Goal: Information Seeking & Learning: Learn about a topic

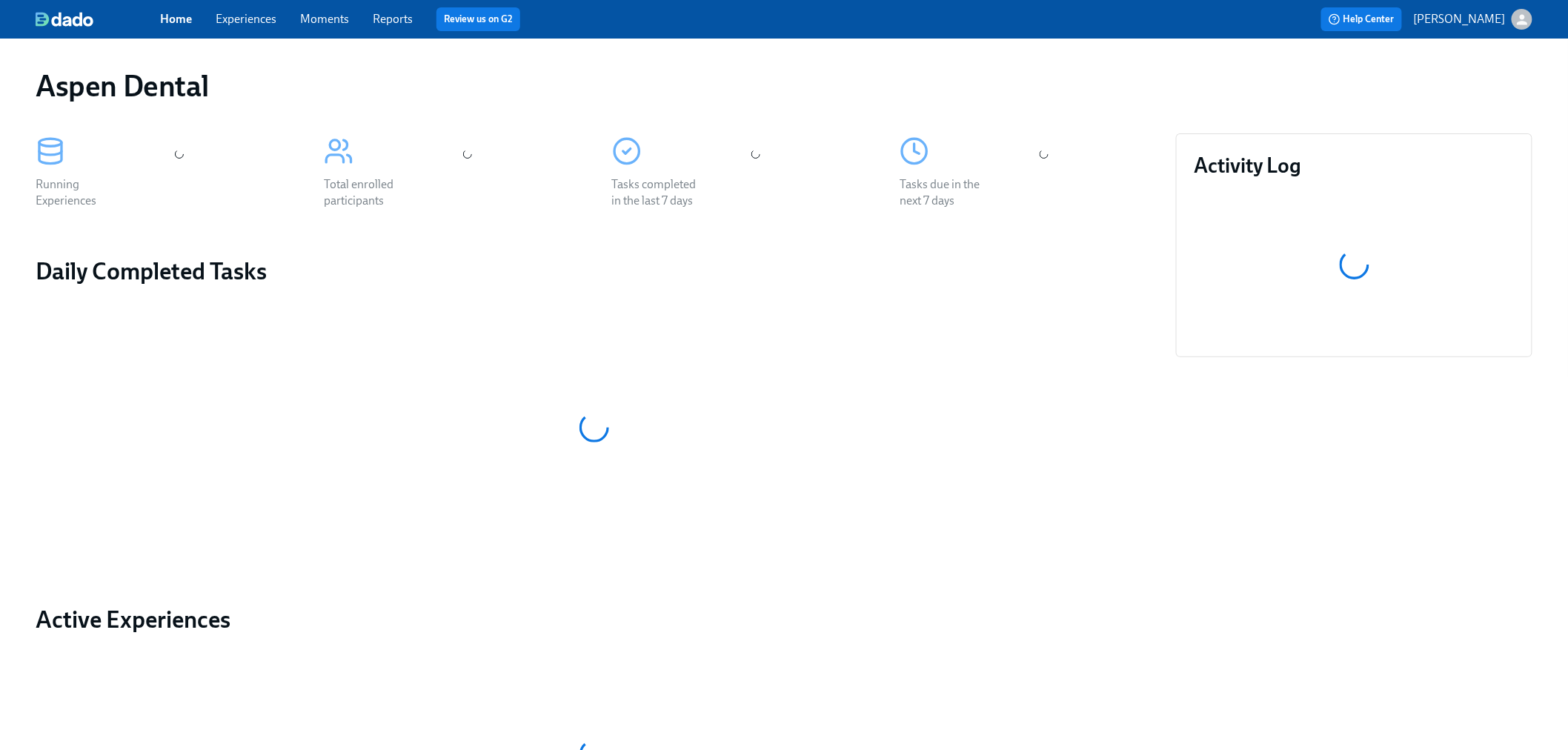
click at [243, 23] on link "Experiences" at bounding box center [246, 19] width 61 height 14
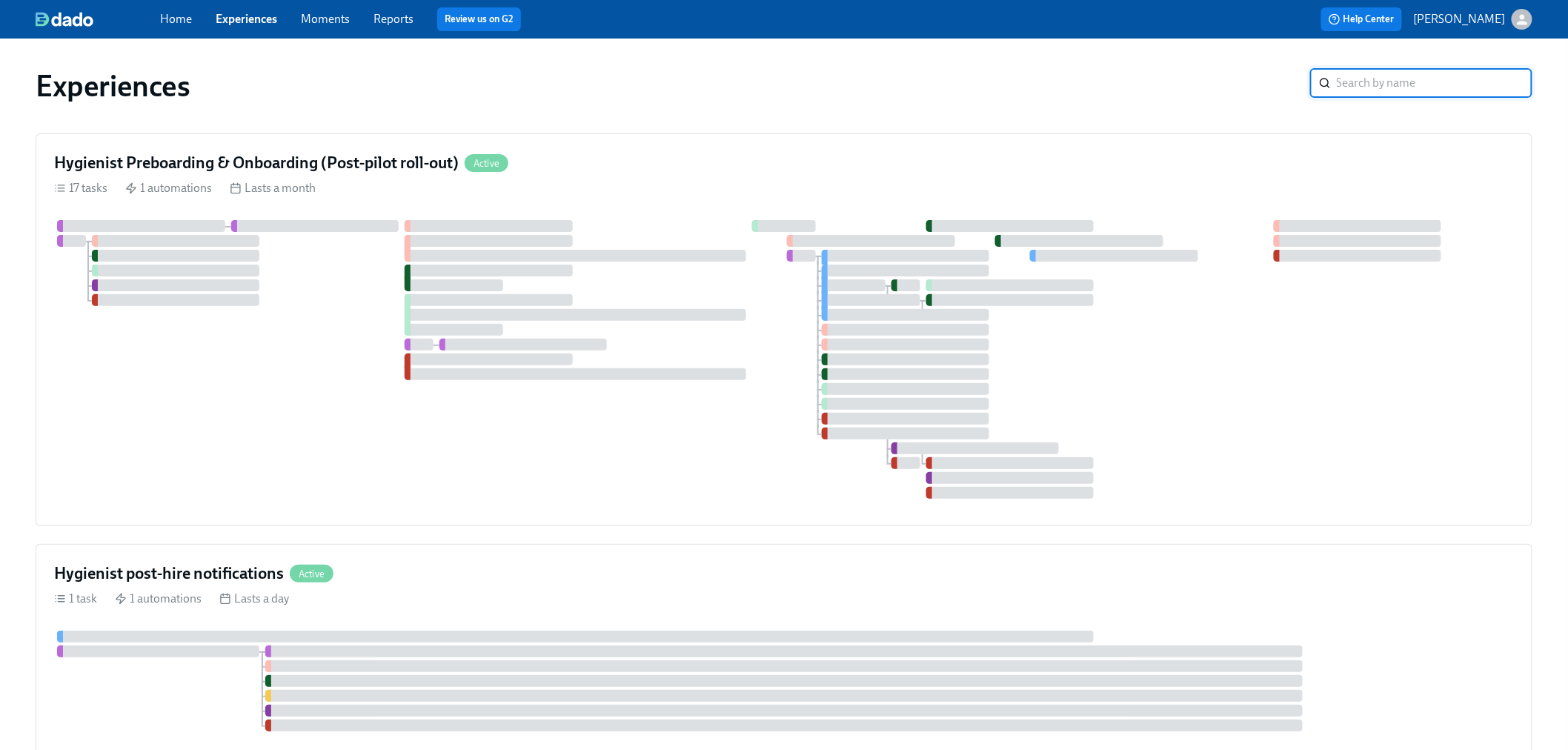
click at [1360, 78] on input "search" at bounding box center [1435, 82] width 195 height 30
type input "kup"
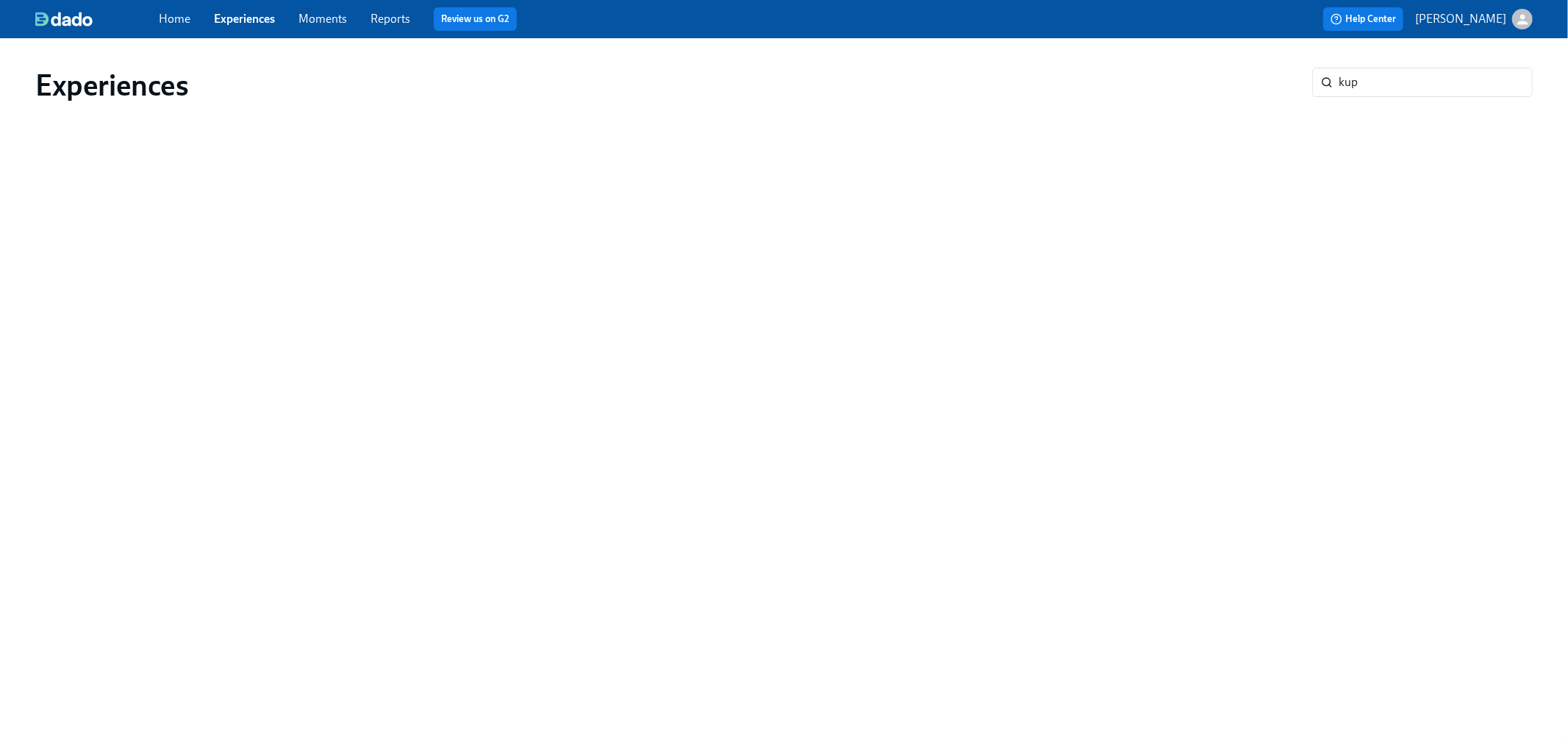
click at [382, 19] on link "Reports" at bounding box center [389, 19] width 40 height 14
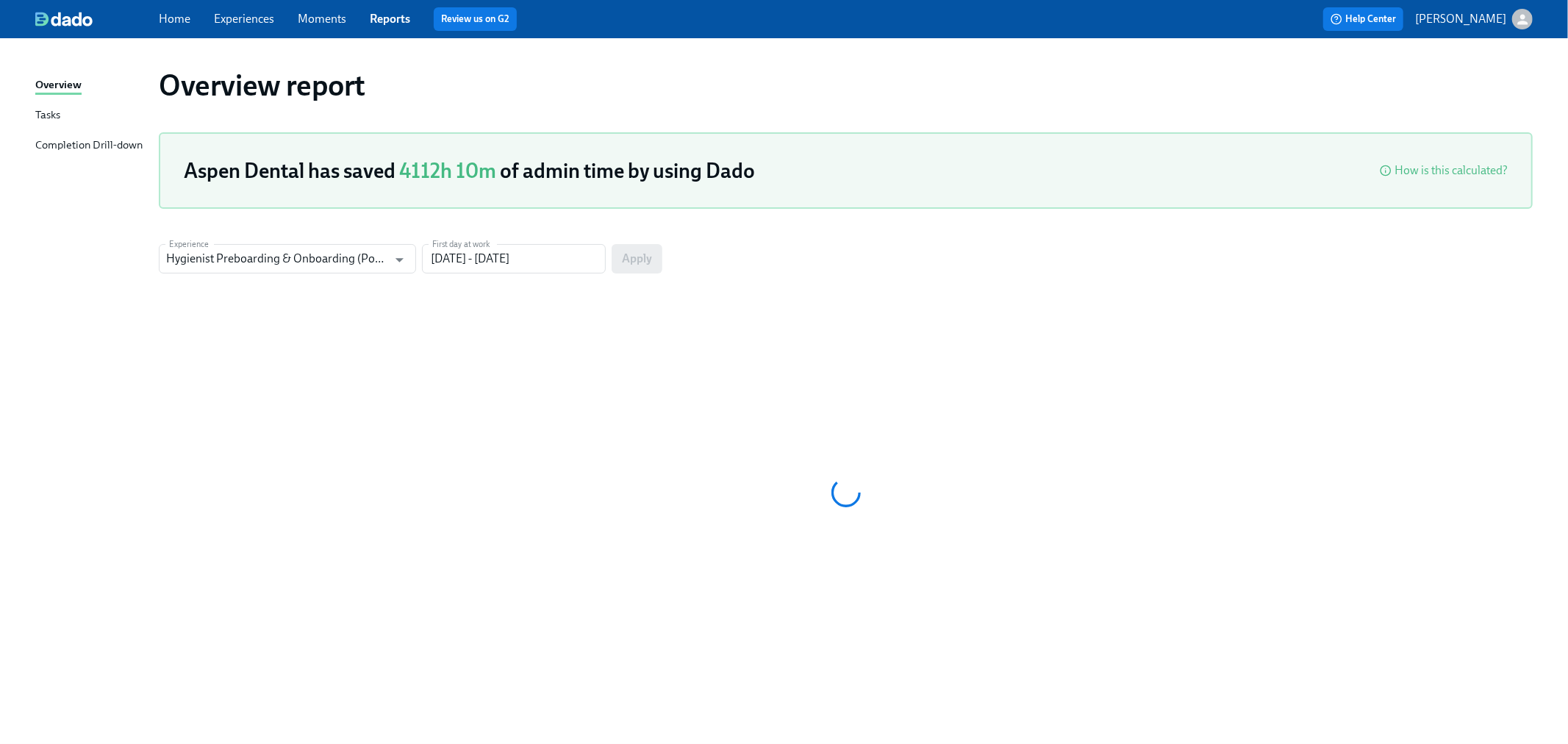
click at [86, 138] on div "Completion Drill-down" at bounding box center [89, 146] width 107 height 19
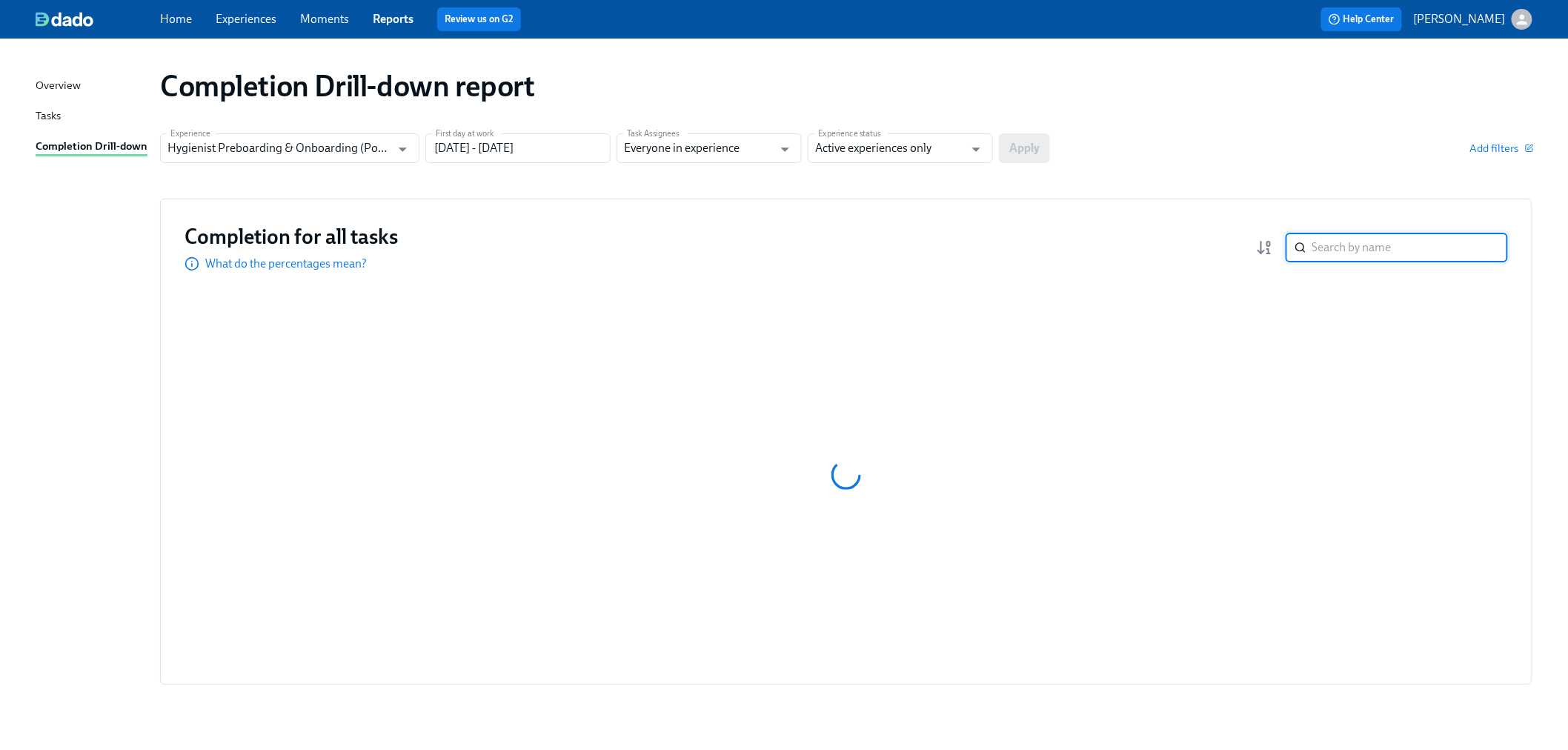
click at [1353, 253] on input "search" at bounding box center [1410, 247] width 195 height 30
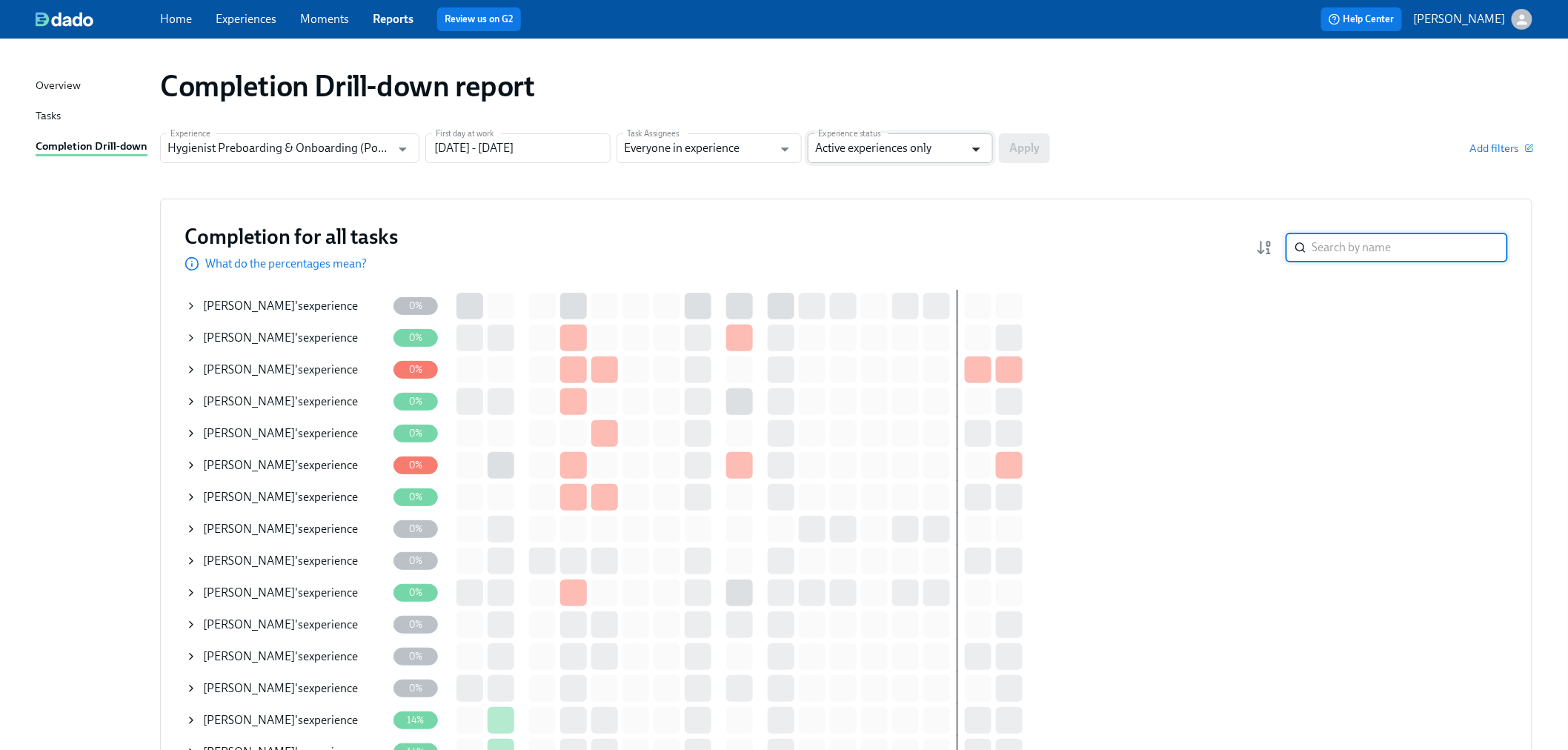
click at [970, 142] on icon "Open" at bounding box center [976, 150] width 20 height 20
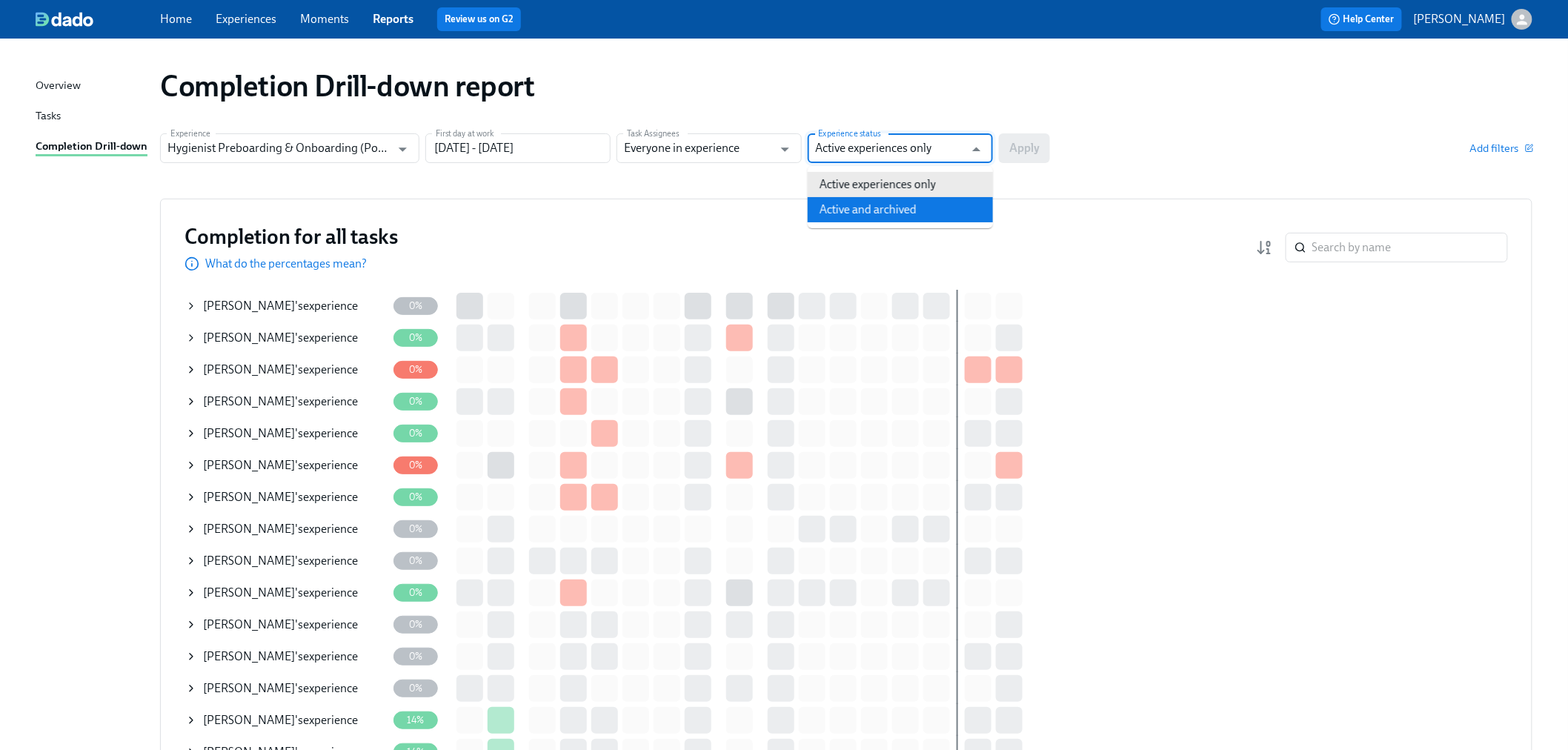
click at [937, 219] on li "Active and archived" at bounding box center [900, 210] width 185 height 26
type input "Active and archived"
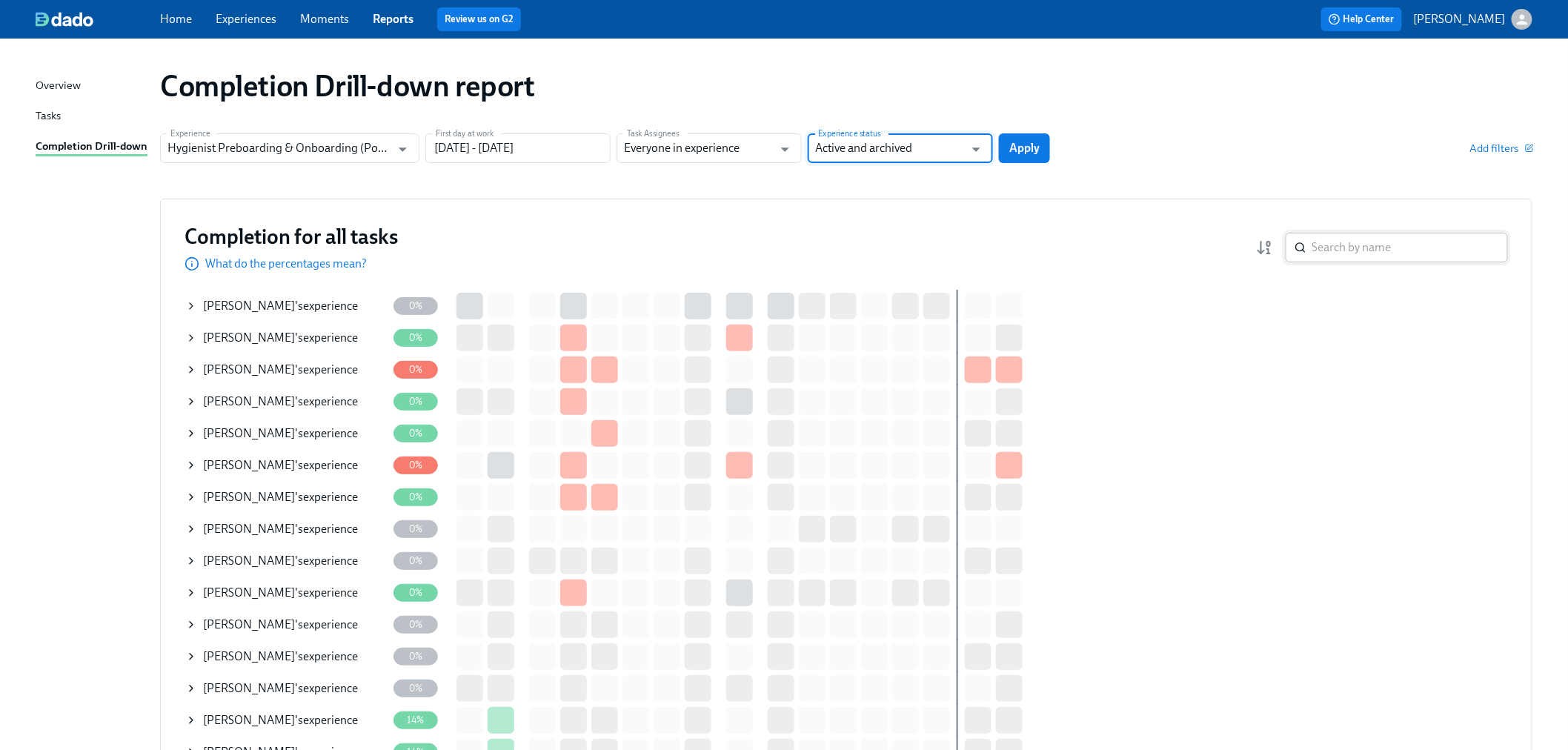
click at [1322, 252] on input "search" at bounding box center [1410, 247] width 195 height 30
type input "kup"
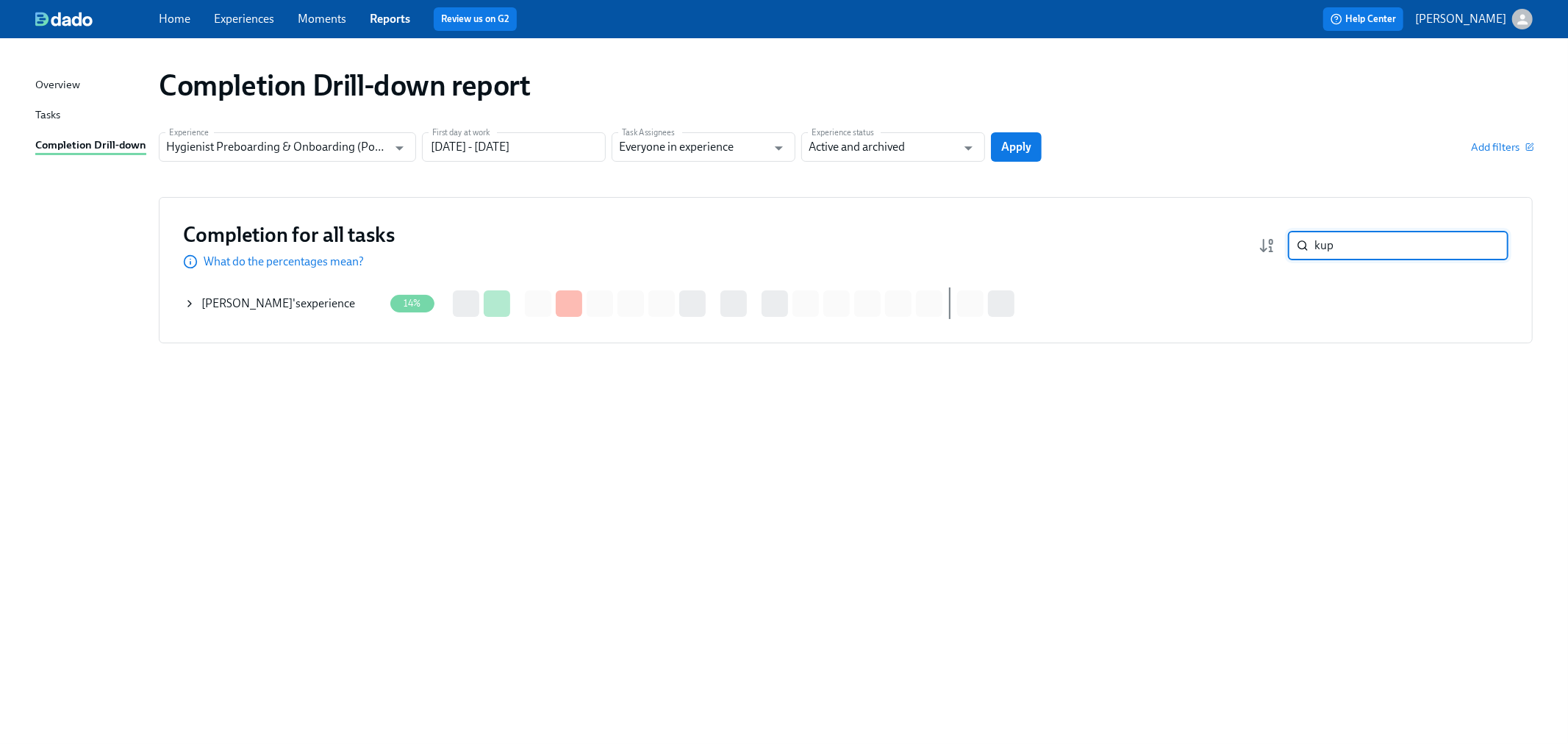
click at [211, 302] on span "[PERSON_NAME]" at bounding box center [247, 303] width 91 height 14
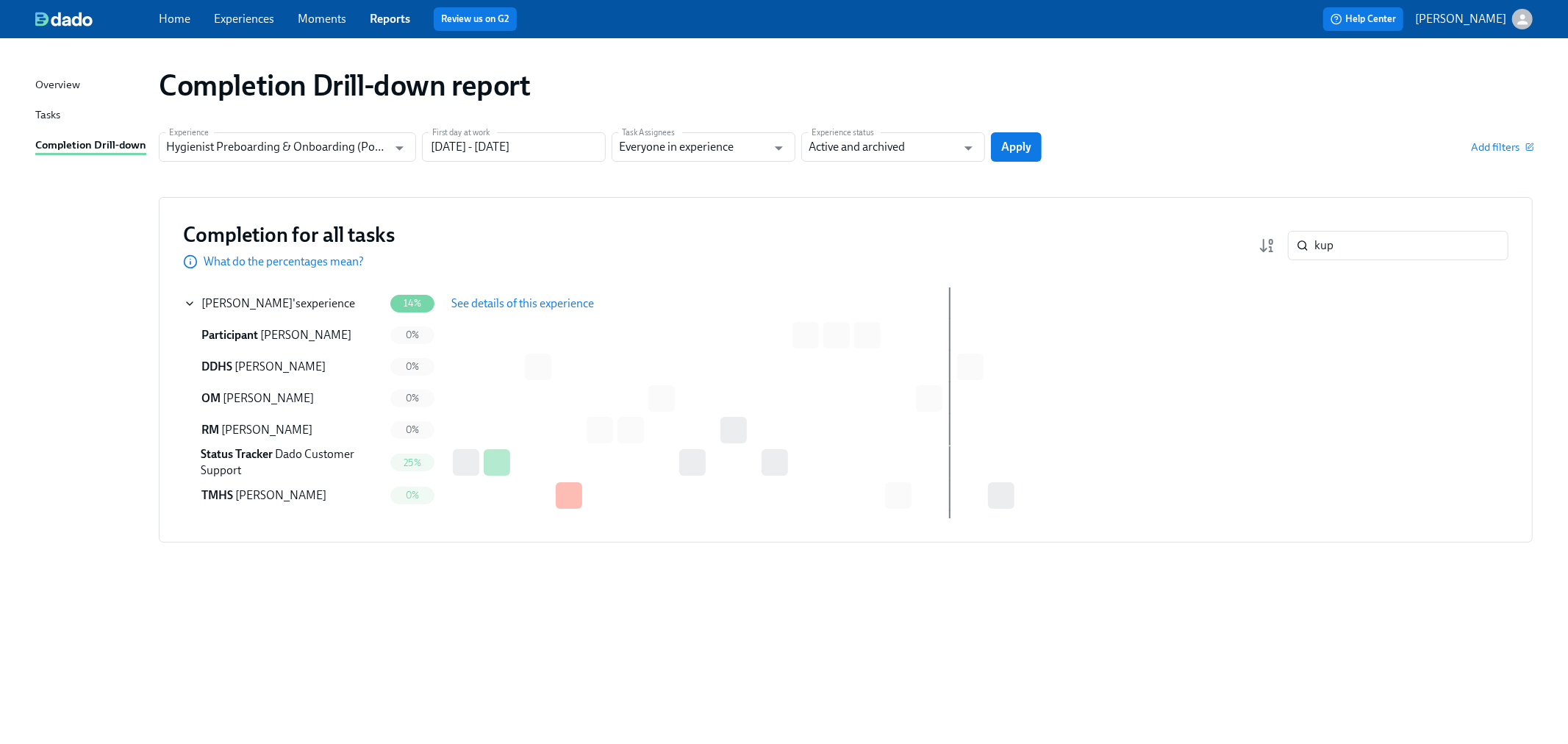
click at [537, 304] on span "See details of this experience" at bounding box center [522, 303] width 142 height 14
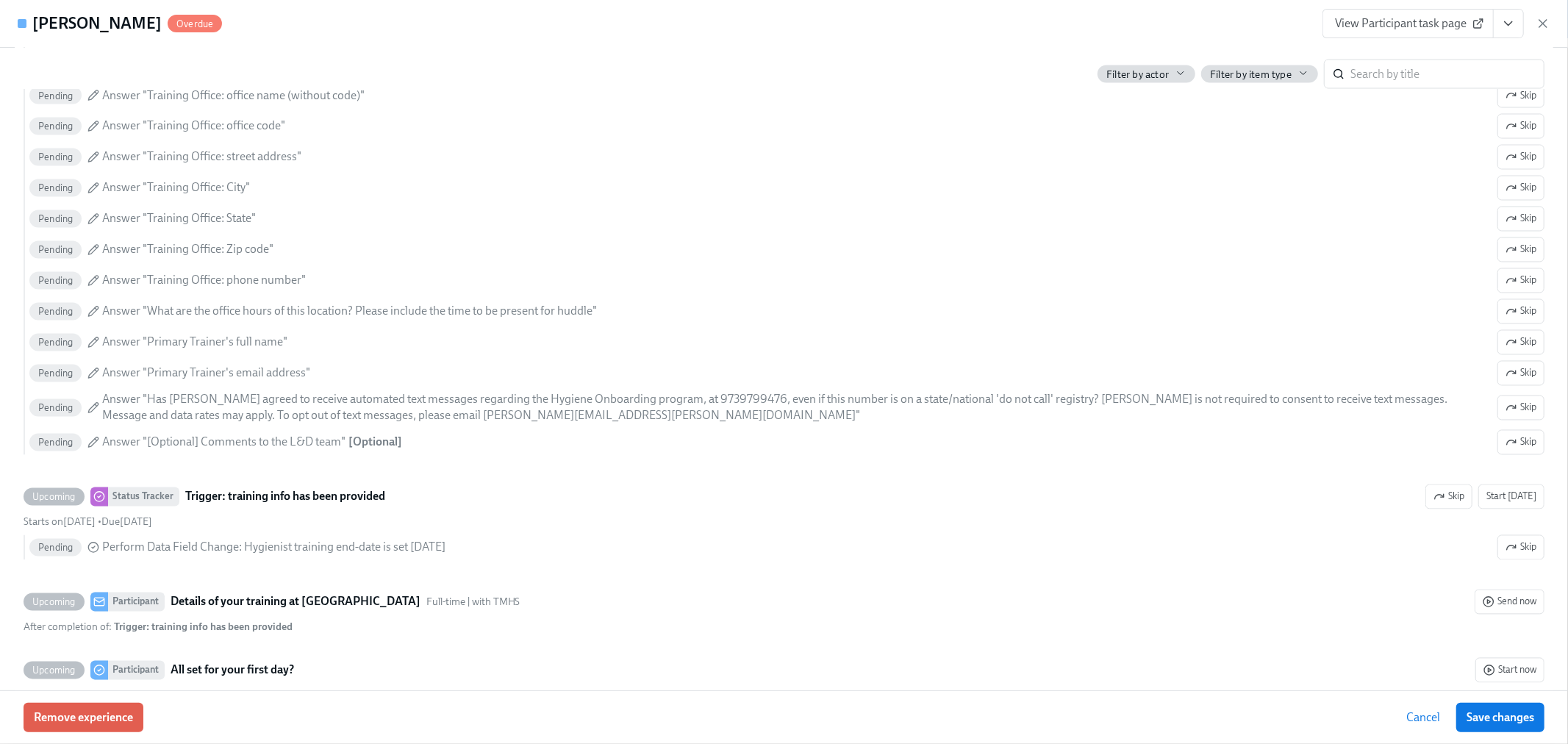
scroll to position [2451, 0]
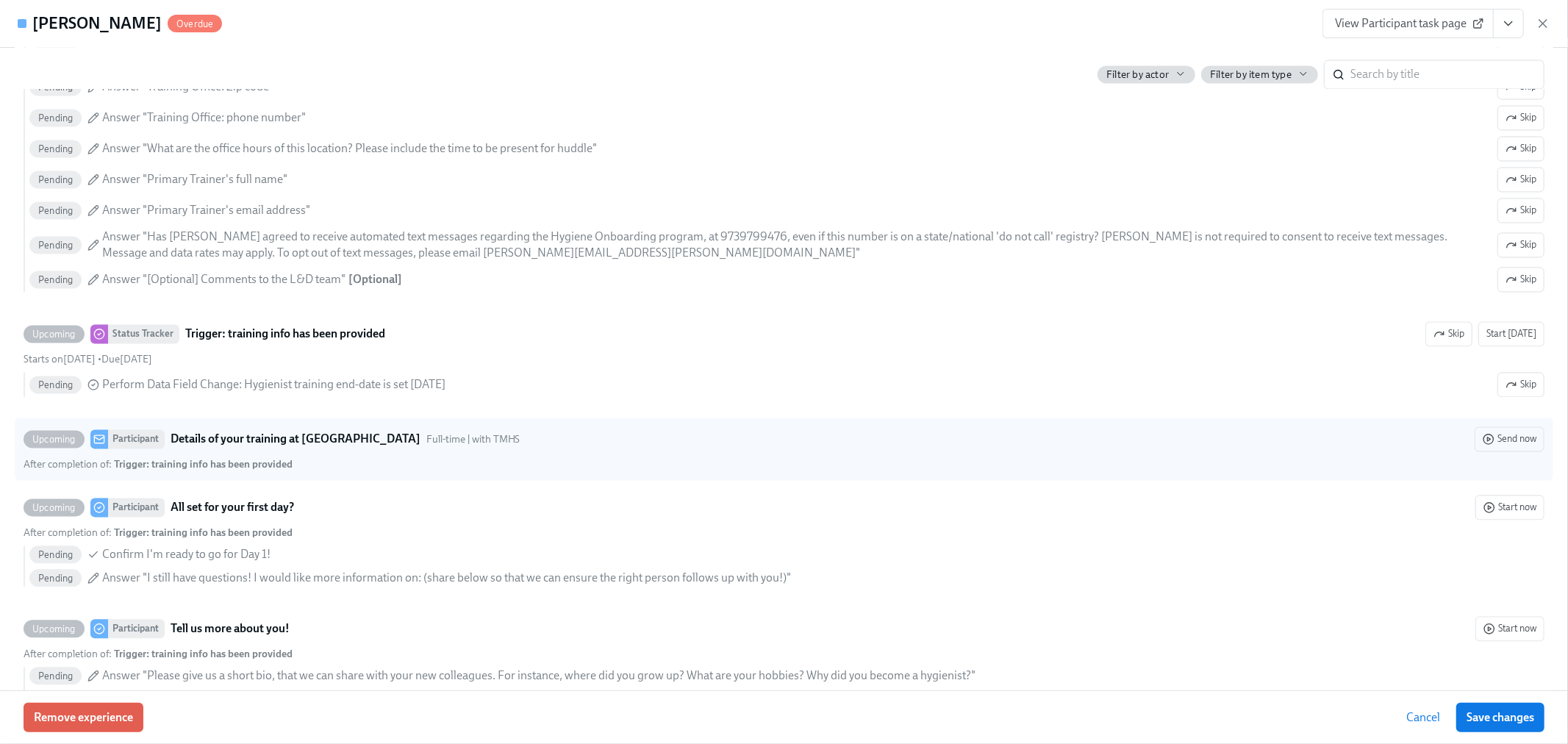
click at [346, 471] on div "After completion of : Trigger: training info has been provided" at bounding box center [784, 464] width 1521 height 14
click at [37, 445] on input "Upcoming Participant Details of your training at [GEOGRAPHIC_DATA] Full-time | …" at bounding box center [31, 439] width 13 height 13
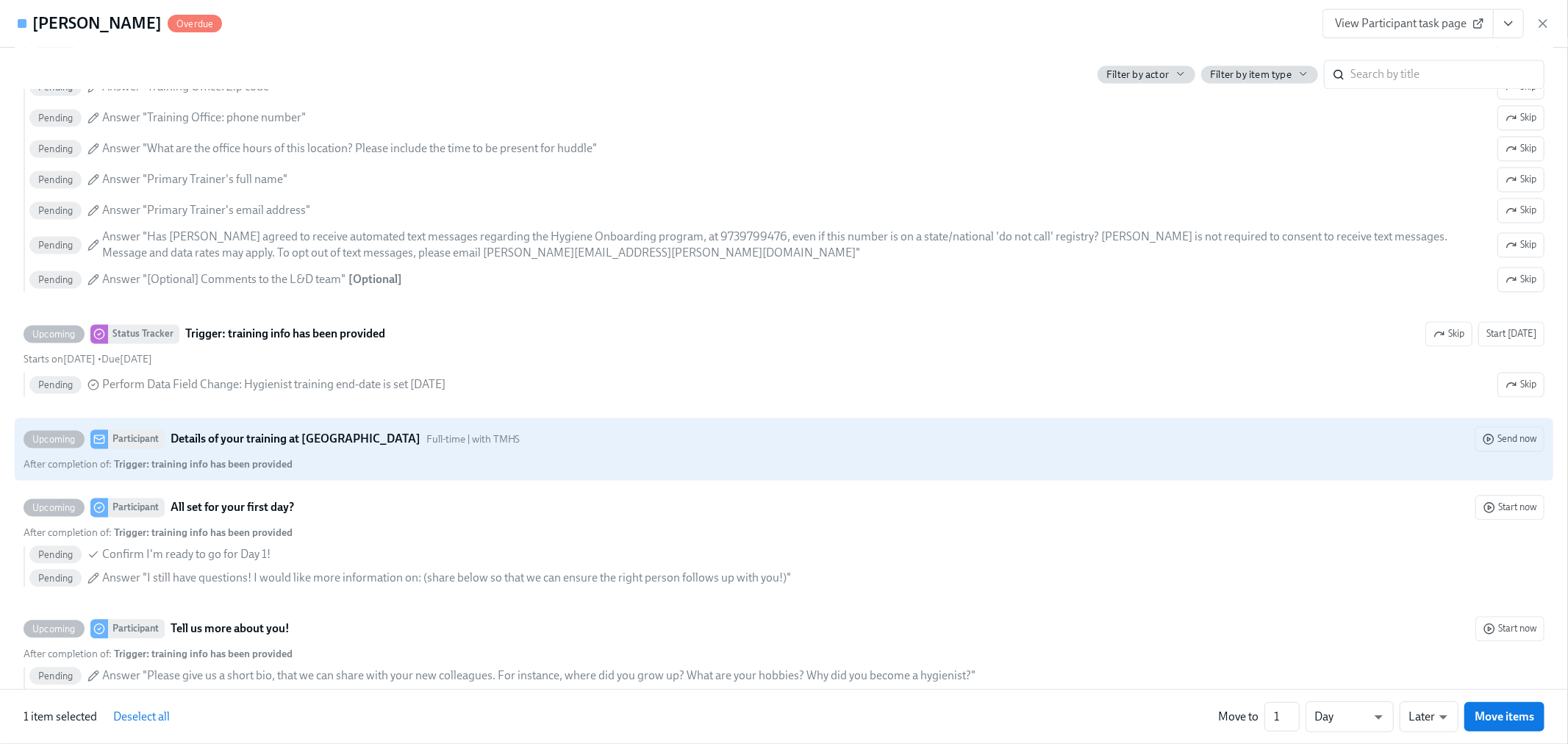
click at [339, 443] on strong "Details of your training at [GEOGRAPHIC_DATA]" at bounding box center [295, 439] width 250 height 18
click at [37, 443] on input "Upcoming Participant Details of your training at [GEOGRAPHIC_DATA] Full-time | …" at bounding box center [31, 439] width 13 height 13
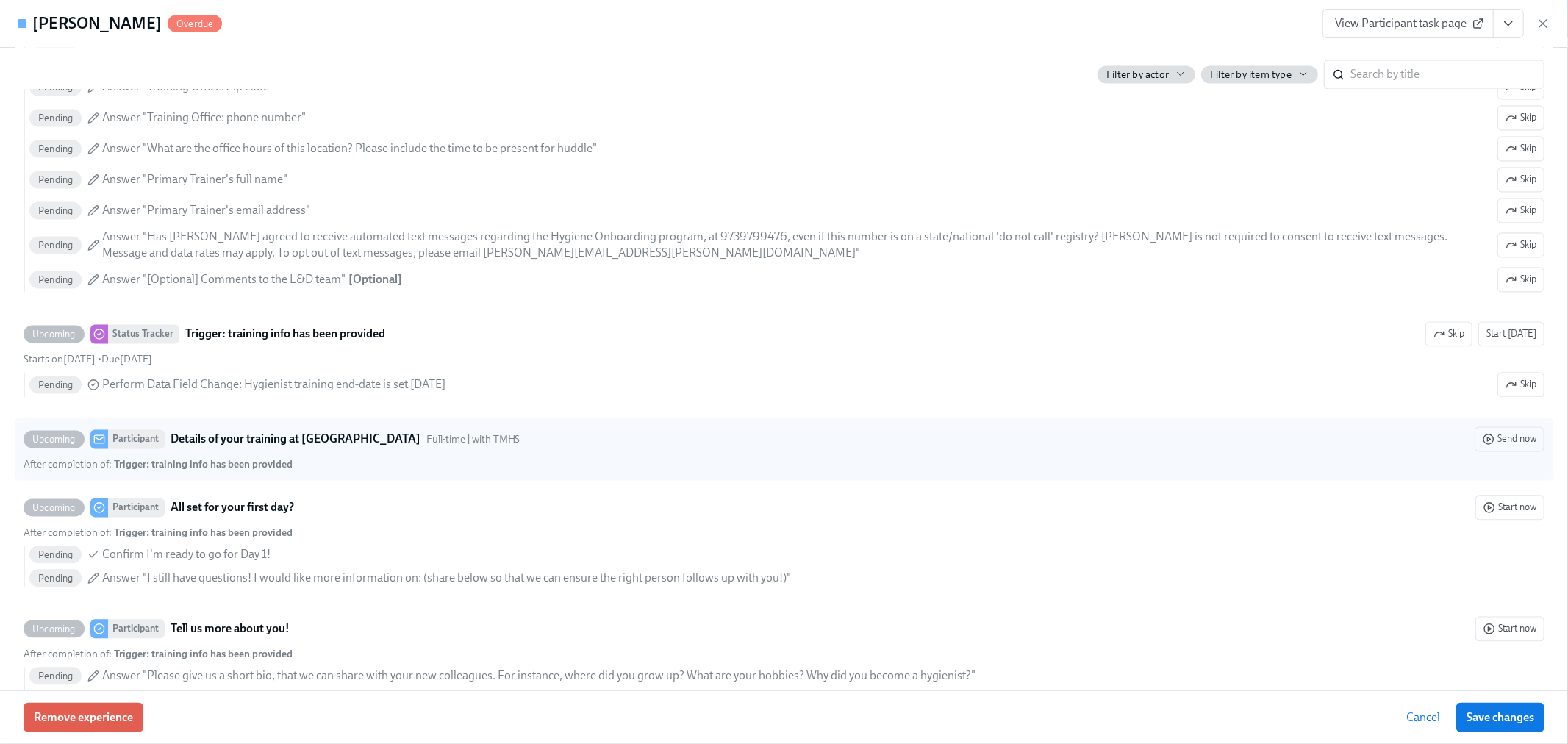
click at [339, 443] on strong "Details of your training at [GEOGRAPHIC_DATA]" at bounding box center [295, 439] width 250 height 18
click at [37, 443] on input "Upcoming Participant Details of your training at [GEOGRAPHIC_DATA] Full-time | …" at bounding box center [31, 439] width 13 height 13
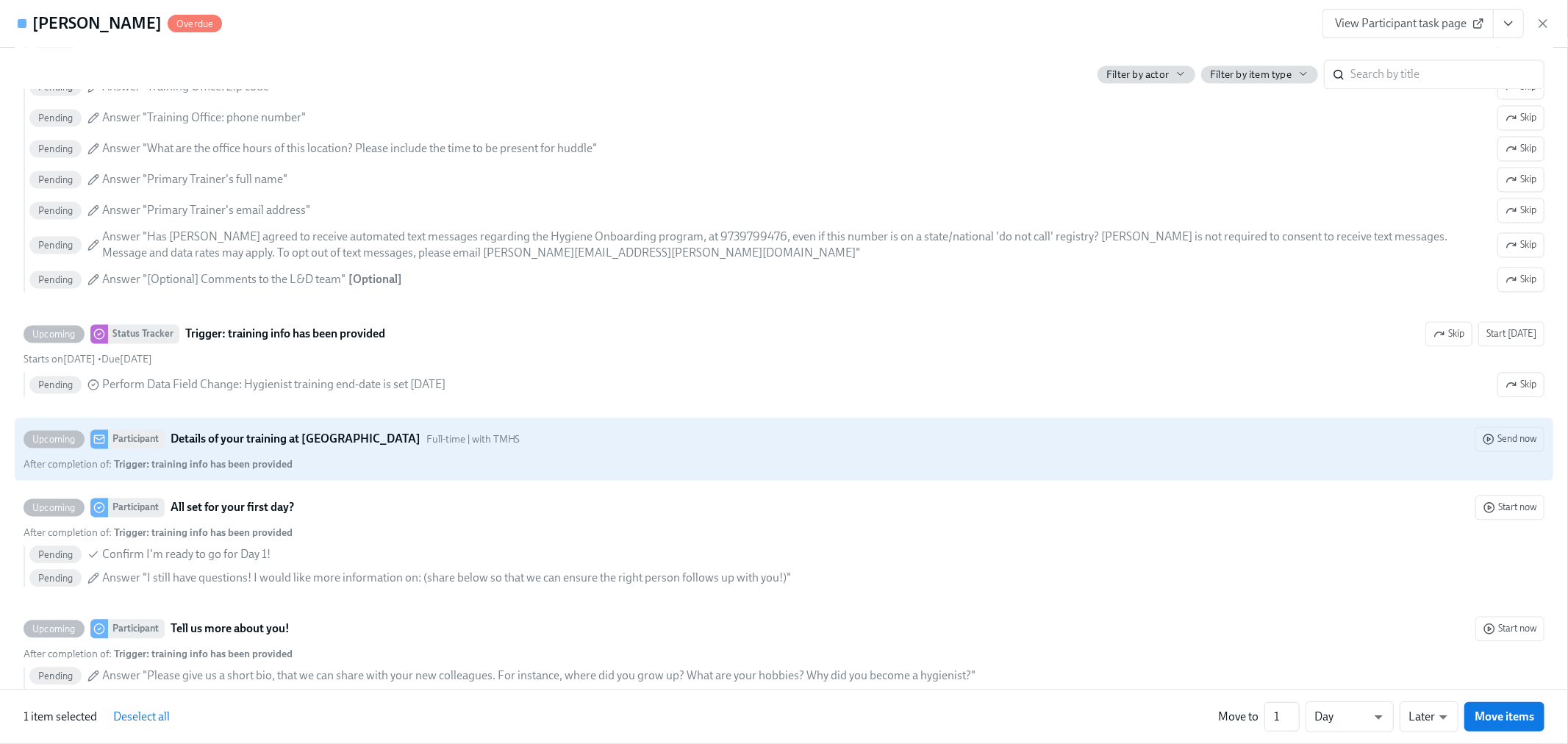
click at [483, 472] on div "After completion of : Trigger: training info has been provided" at bounding box center [784, 464] width 1521 height 14
click at [37, 445] on input "Upcoming Participant Details of your training at [GEOGRAPHIC_DATA] Full-time | …" at bounding box center [31, 439] width 13 height 13
checkbox input "false"
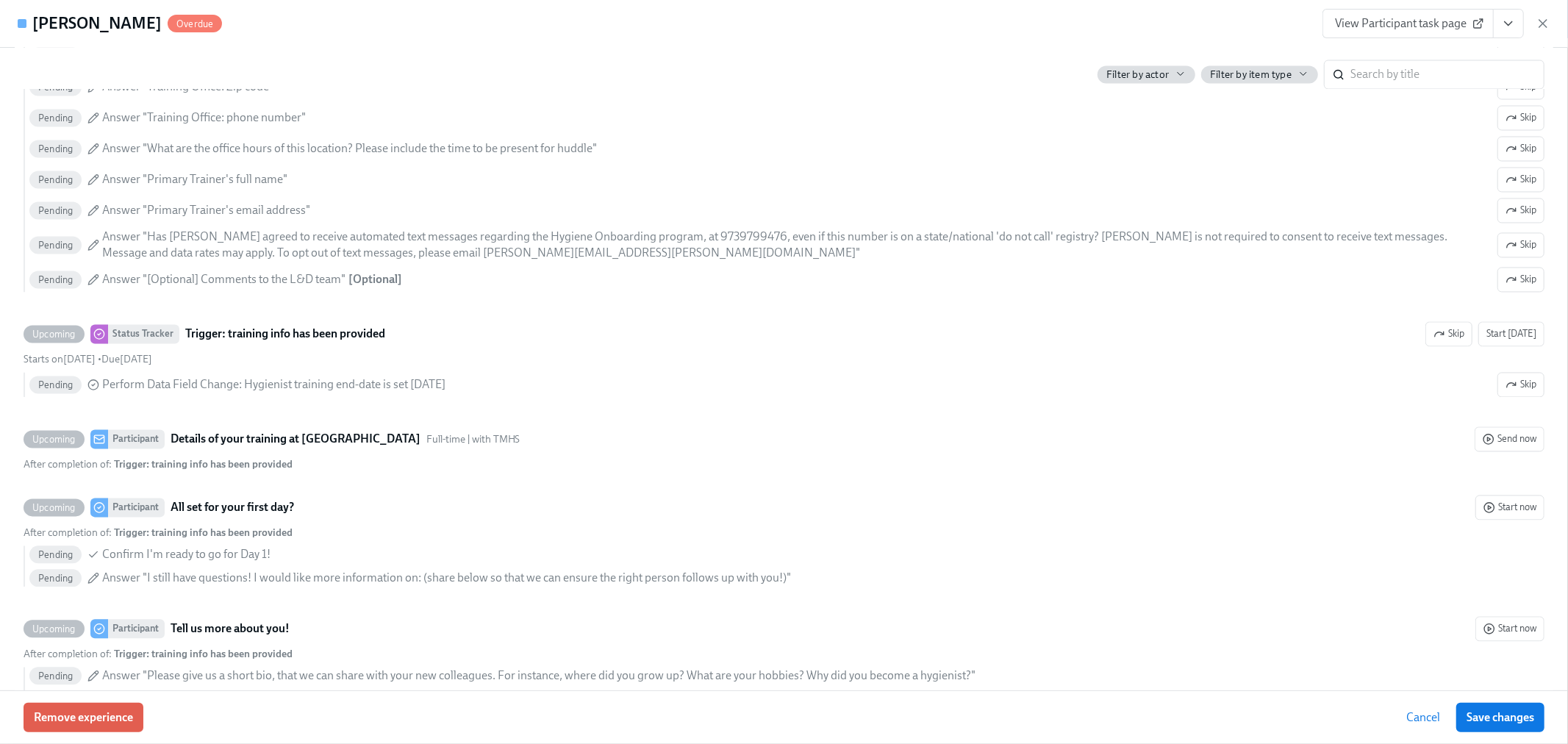
click at [1472, 22] on span "View Participant task page" at bounding box center [1408, 23] width 147 height 14
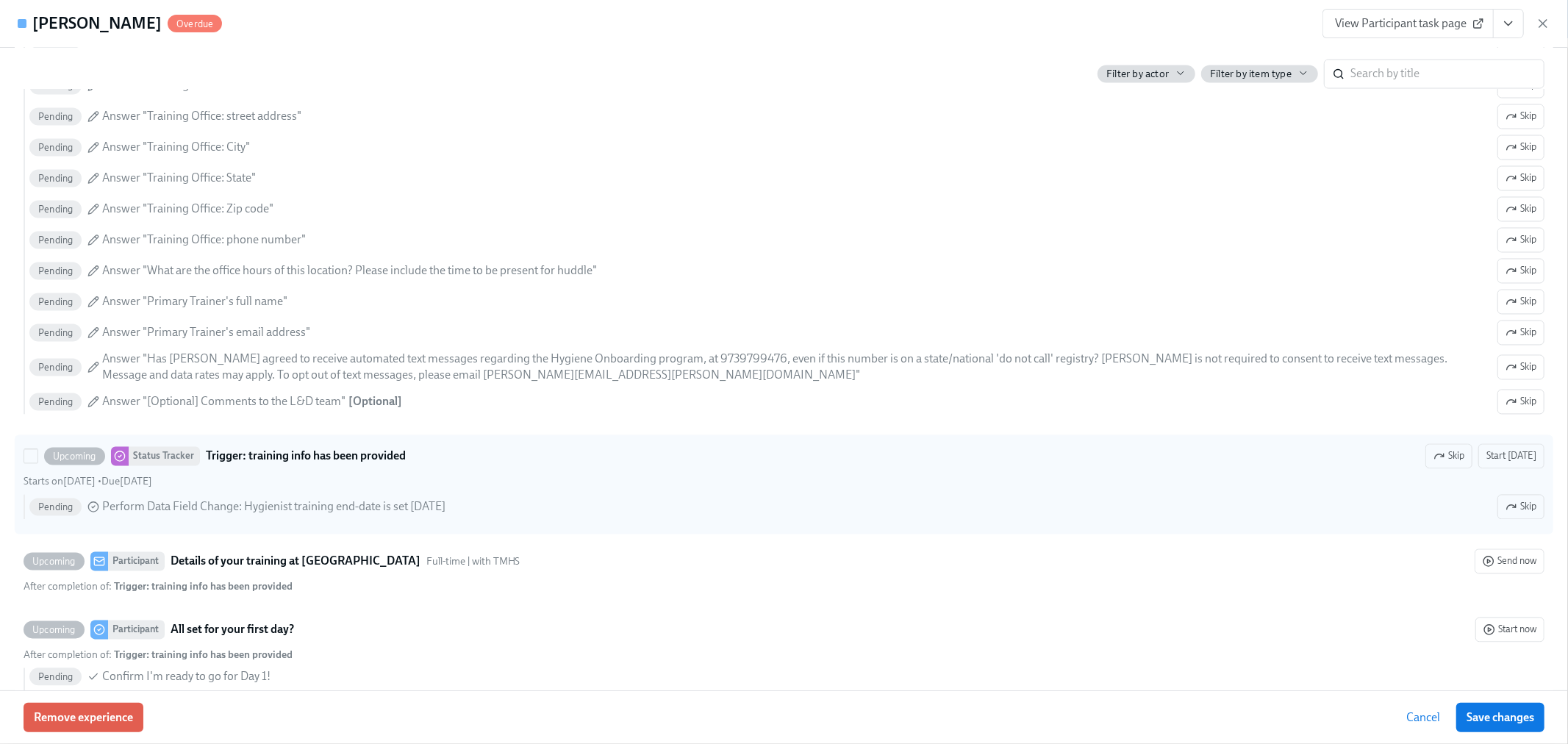
scroll to position [2207, 0]
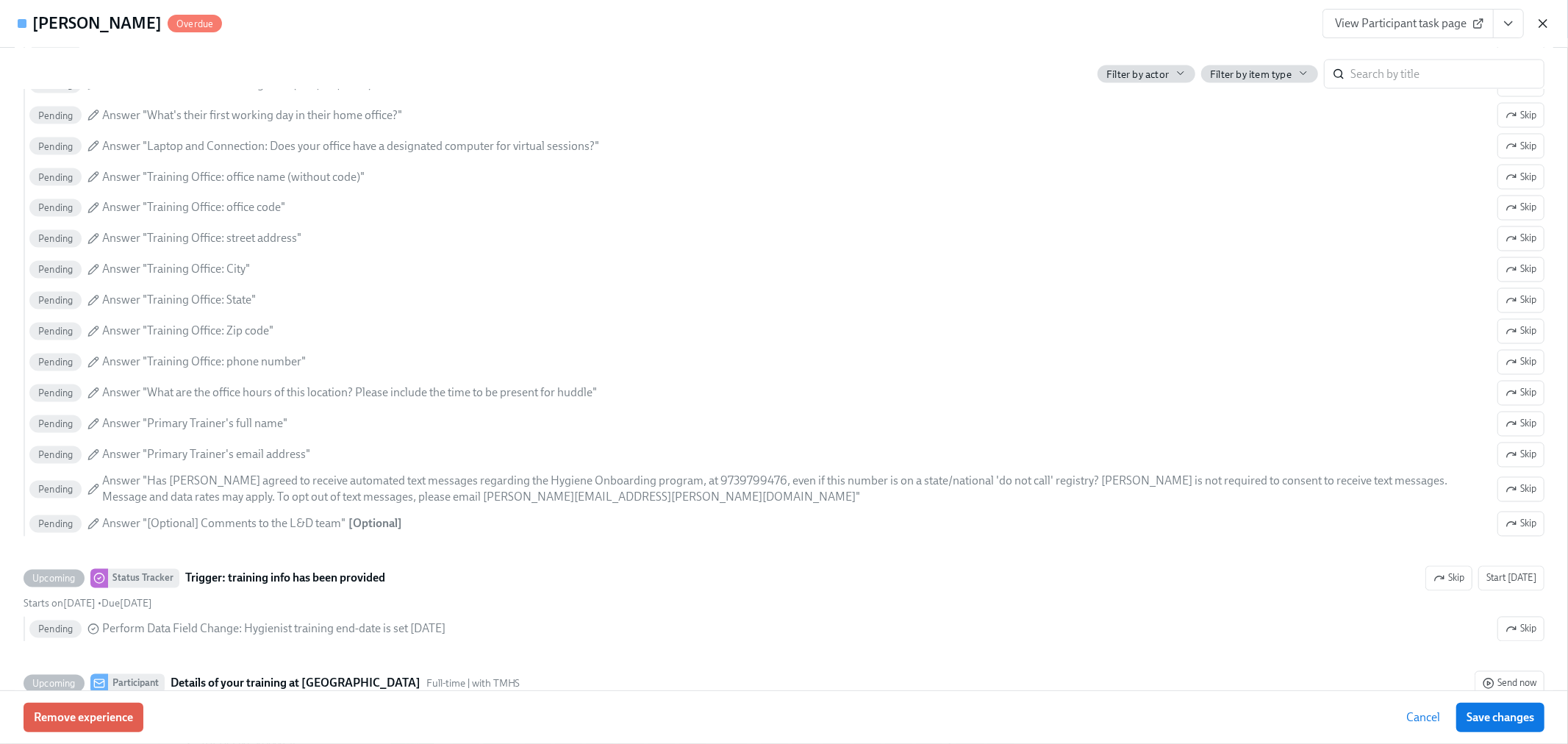
click at [1538, 25] on icon "button" at bounding box center [1543, 23] width 14 height 14
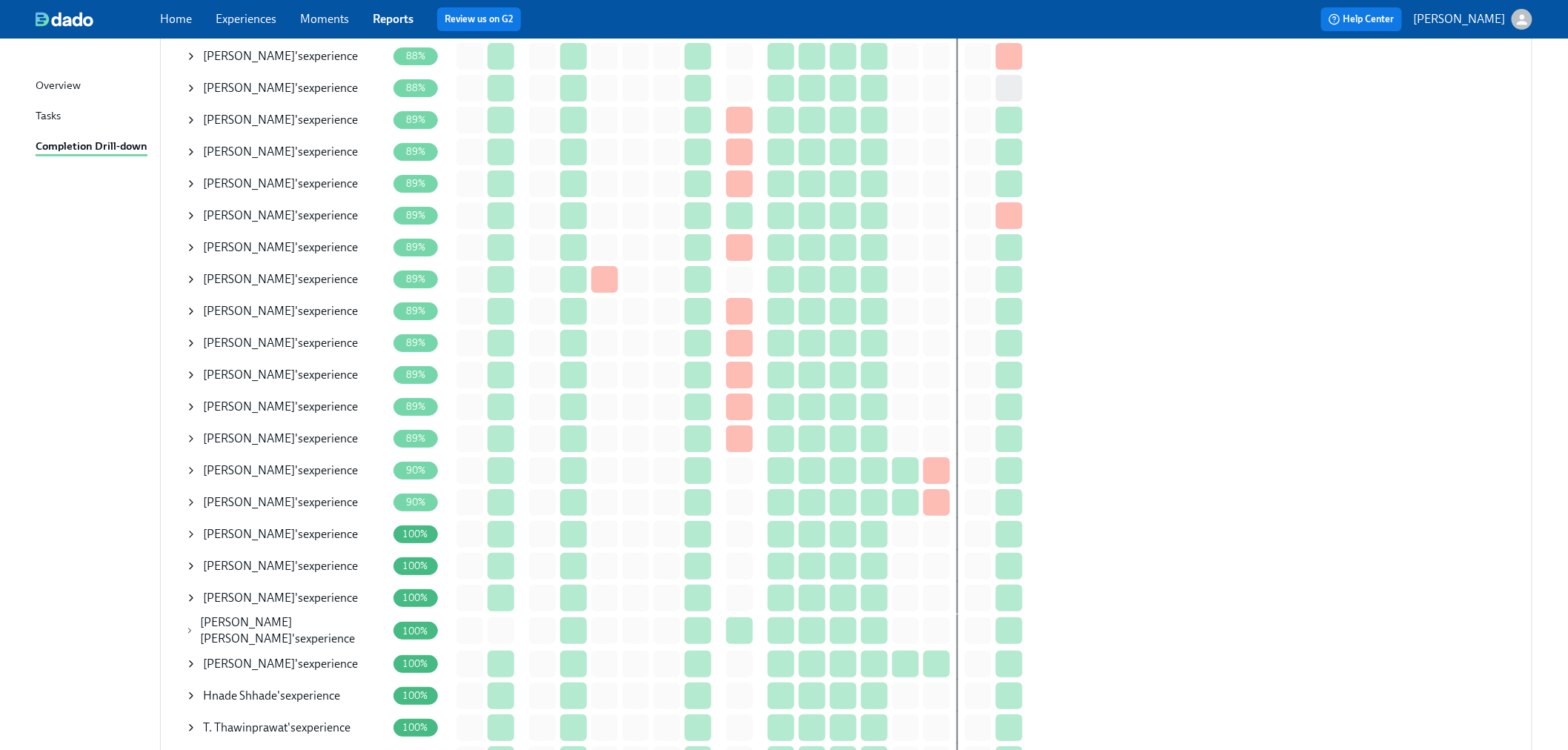
scroll to position [4627, 0]
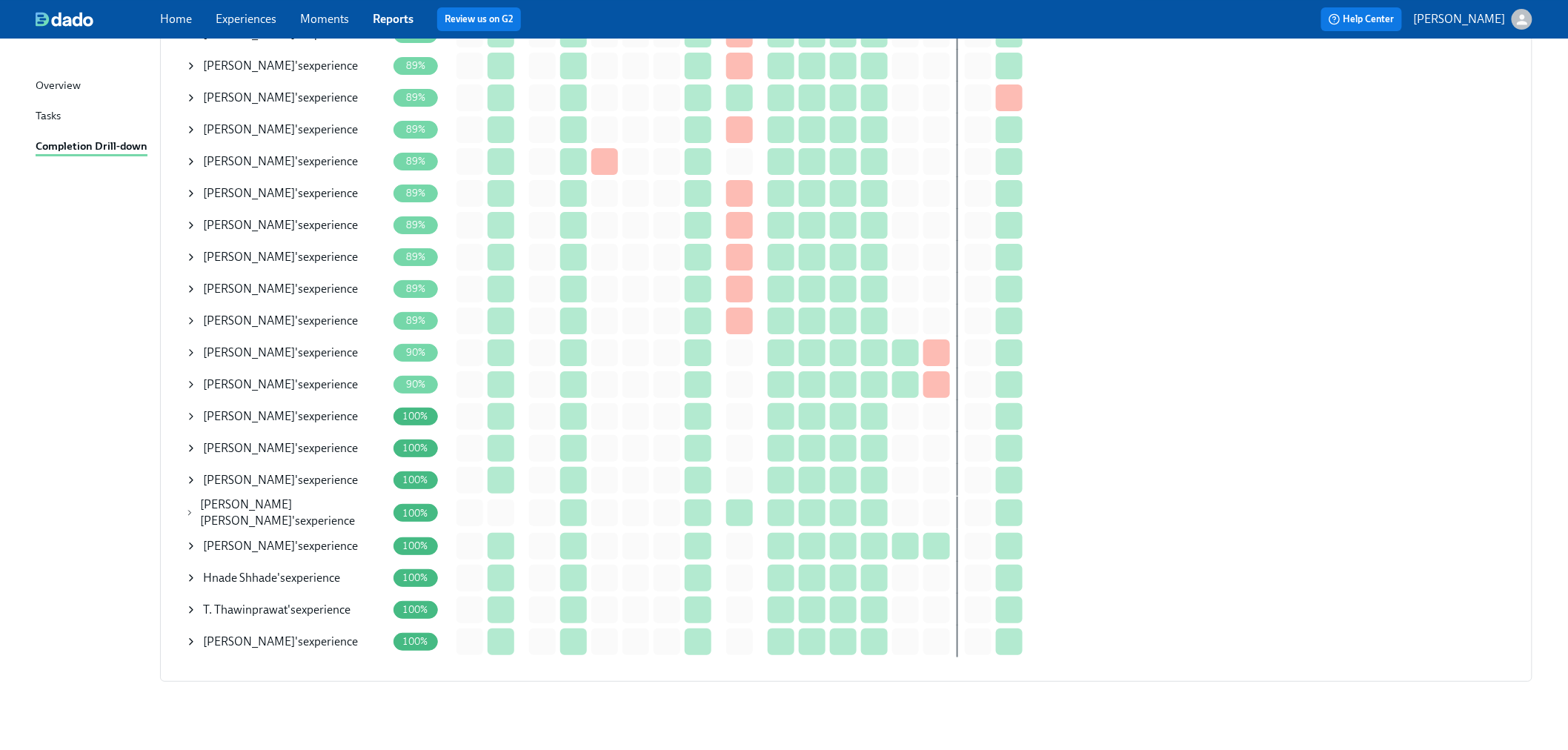
click at [247, 441] on span "[PERSON_NAME]" at bounding box center [249, 448] width 92 height 14
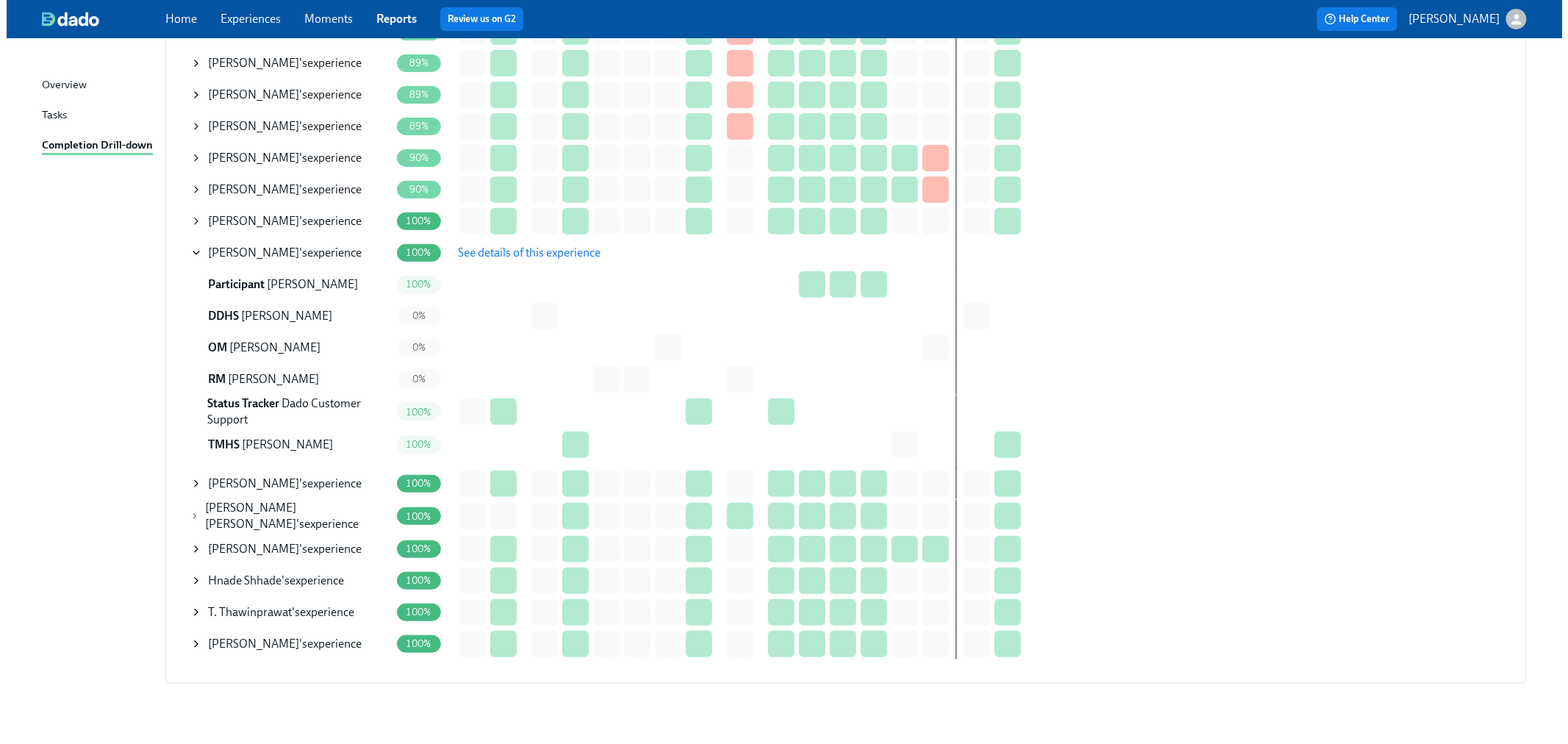
scroll to position [4789, 0]
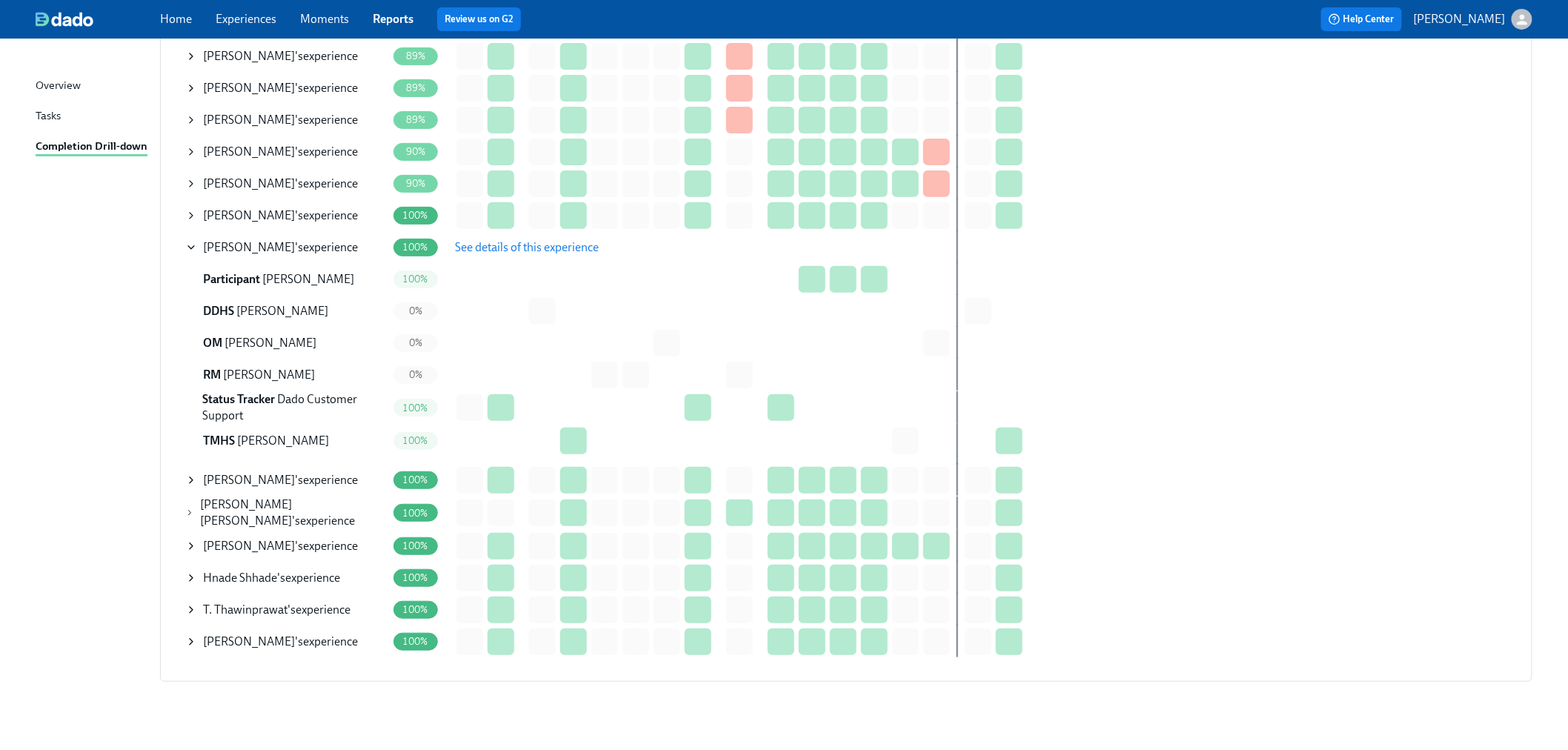
click at [235, 634] on span "[PERSON_NAME]" at bounding box center [249, 641] width 92 height 14
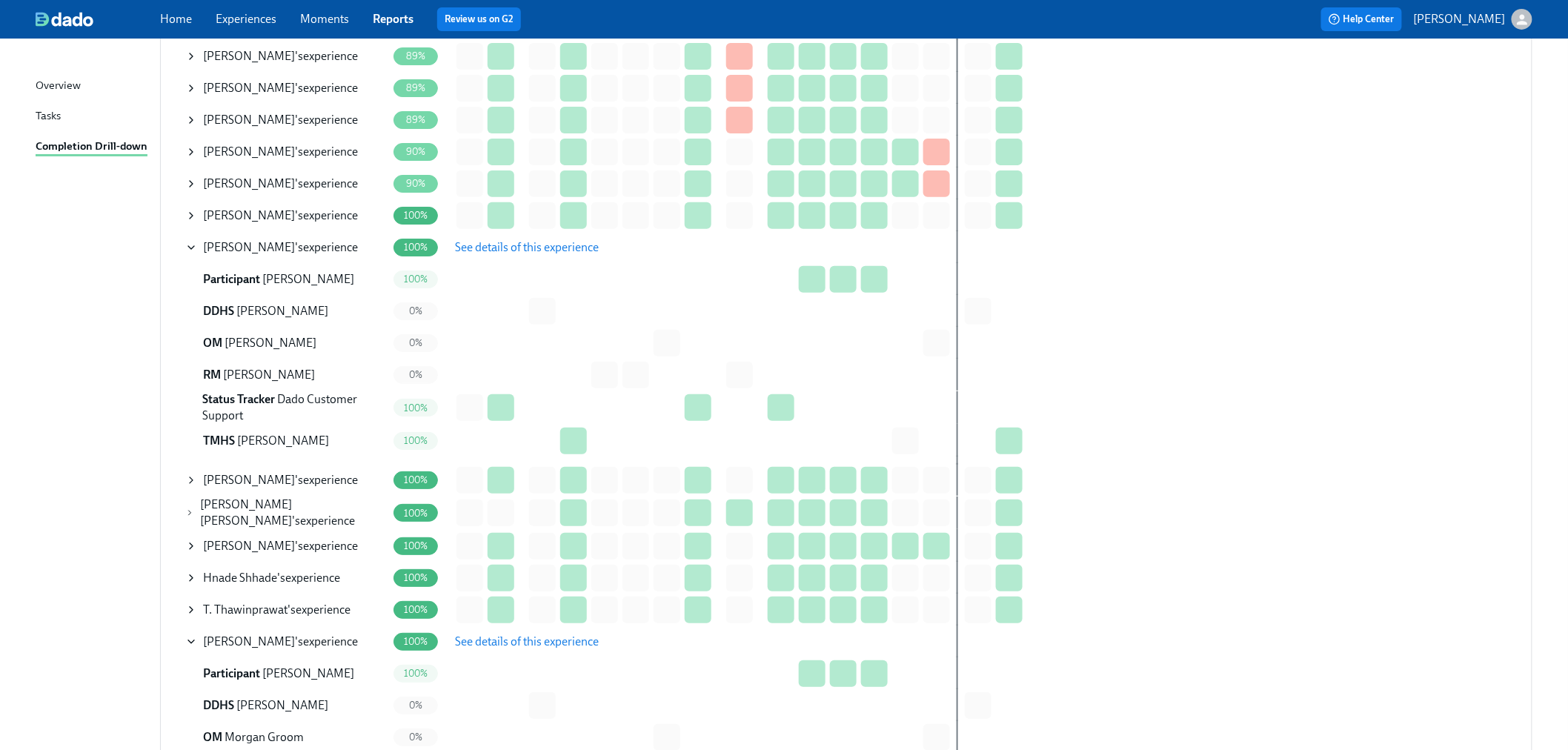
click at [508, 634] on span "See details of this experience" at bounding box center [526, 641] width 144 height 14
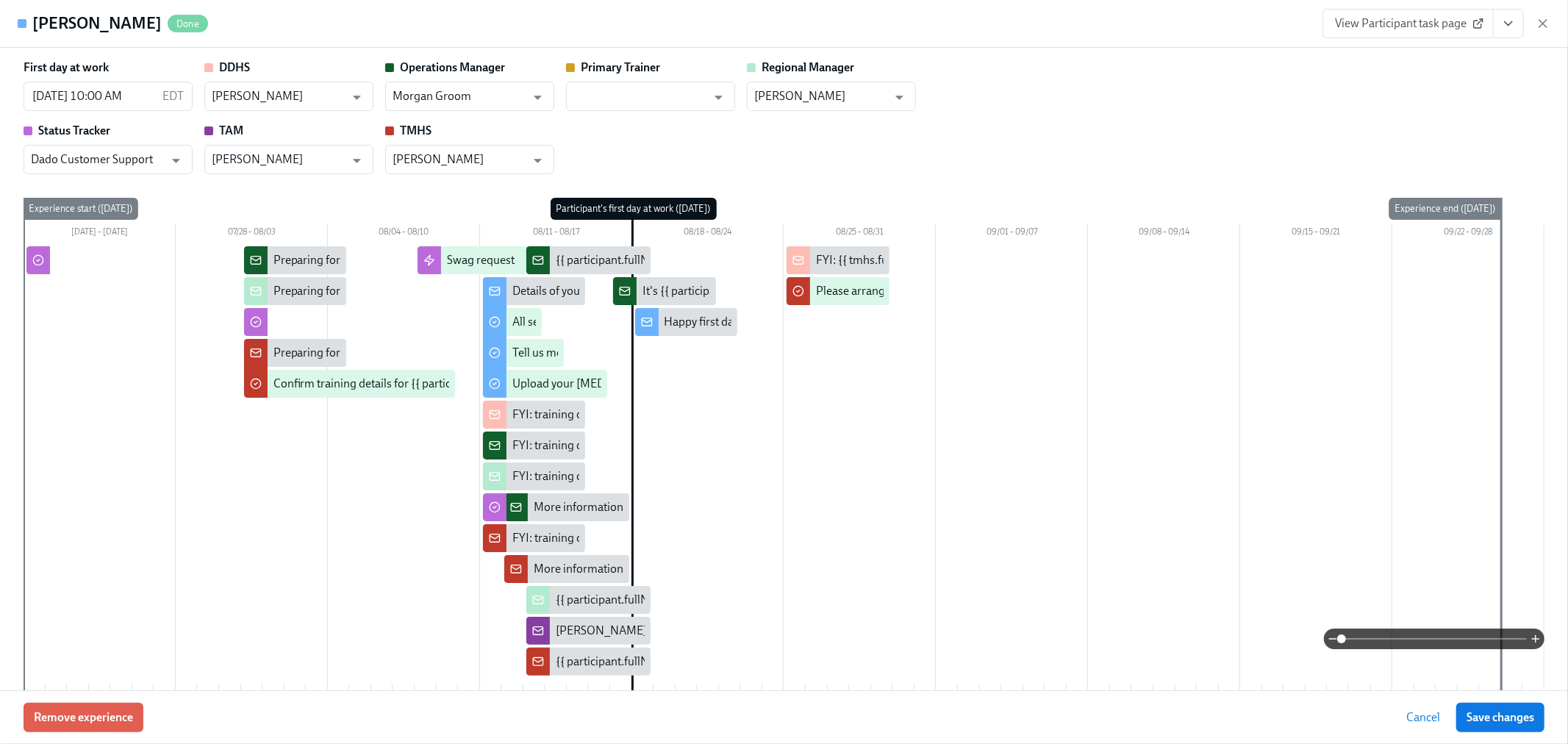
click at [1476, 19] on icon at bounding box center [1479, 24] width 12 height 12
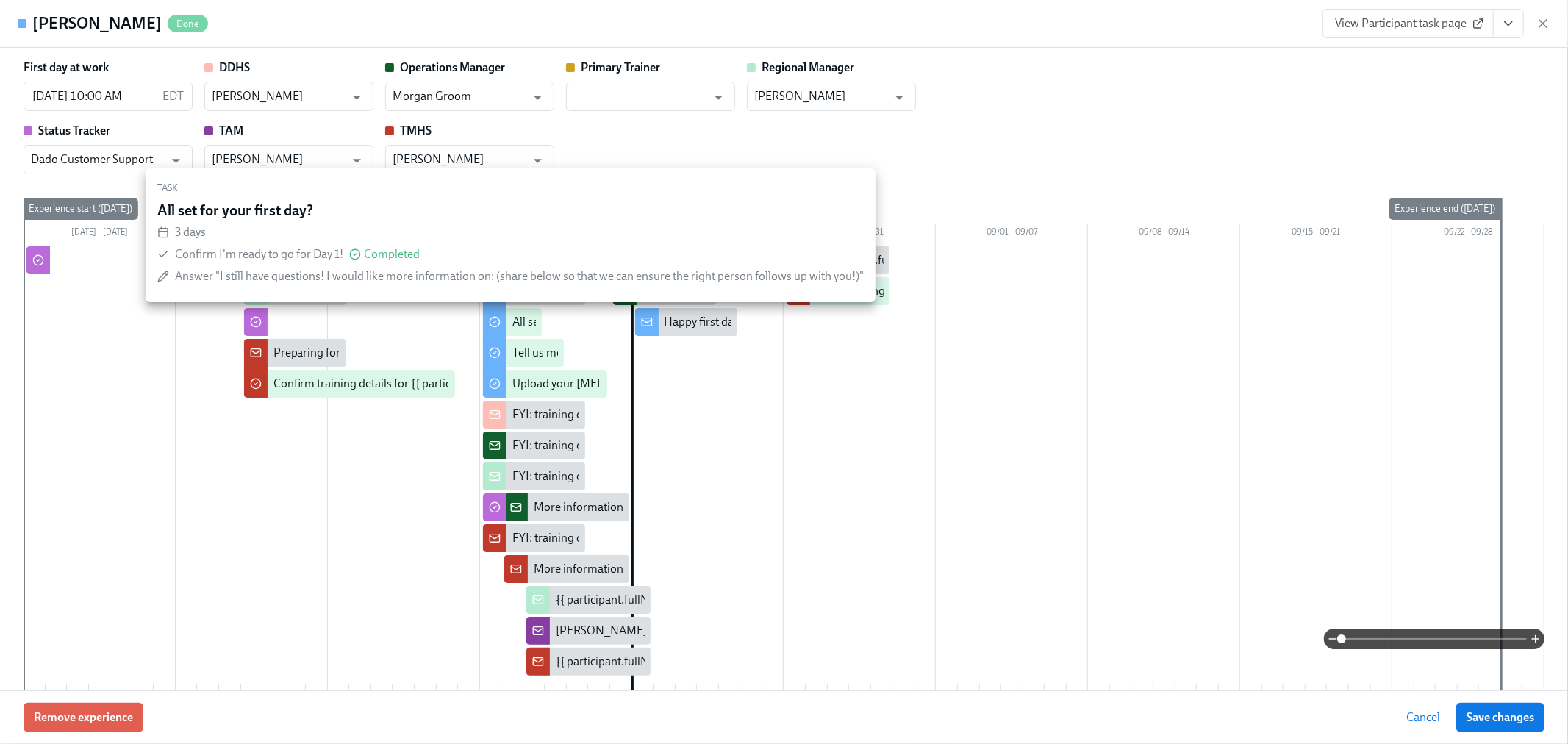
click at [504, 325] on div "All set for your first day?" at bounding box center [513, 321] width 60 height 28
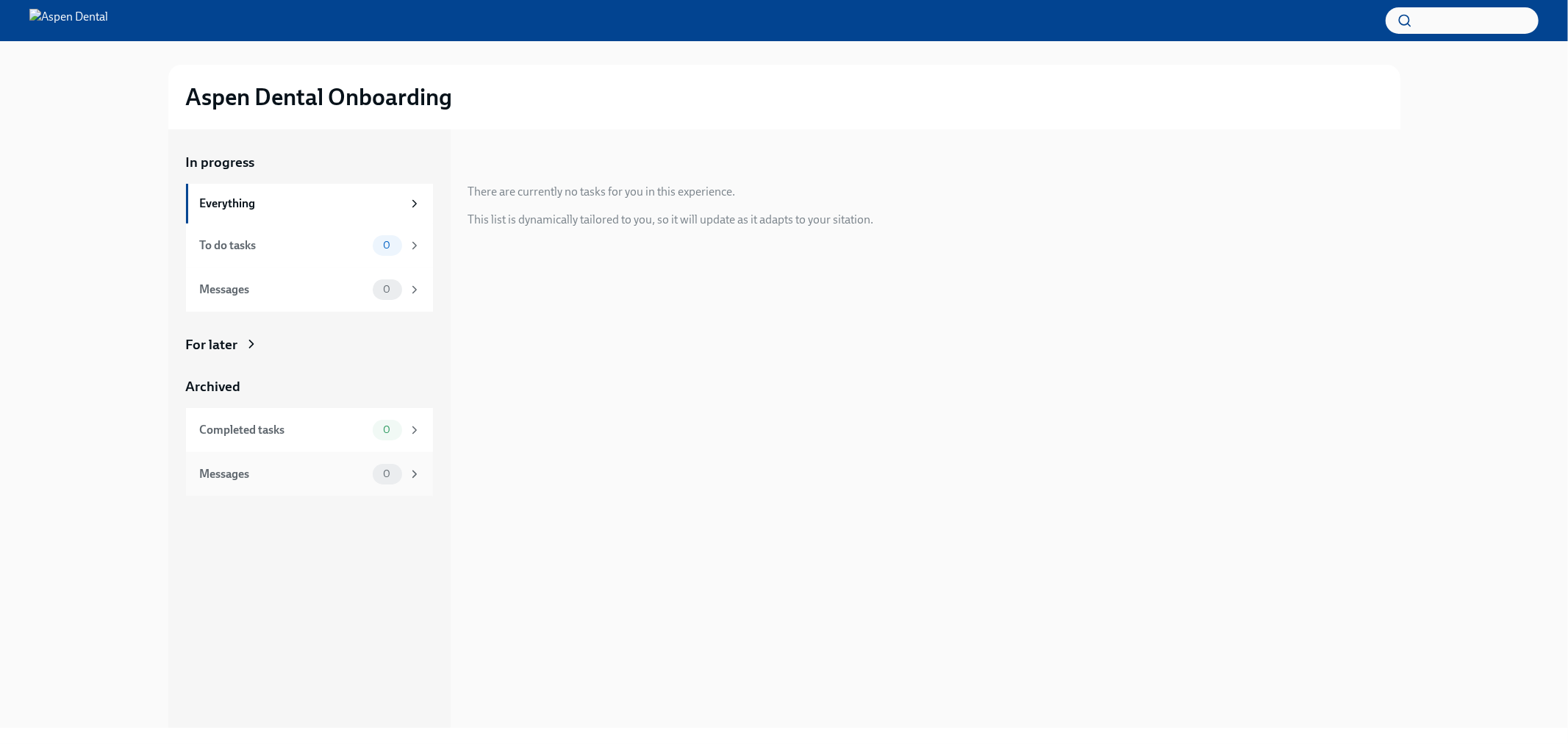
click at [272, 488] on div "Messages 0" at bounding box center [309, 474] width 247 height 44
click at [222, 203] on div "Everything" at bounding box center [301, 203] width 202 height 16
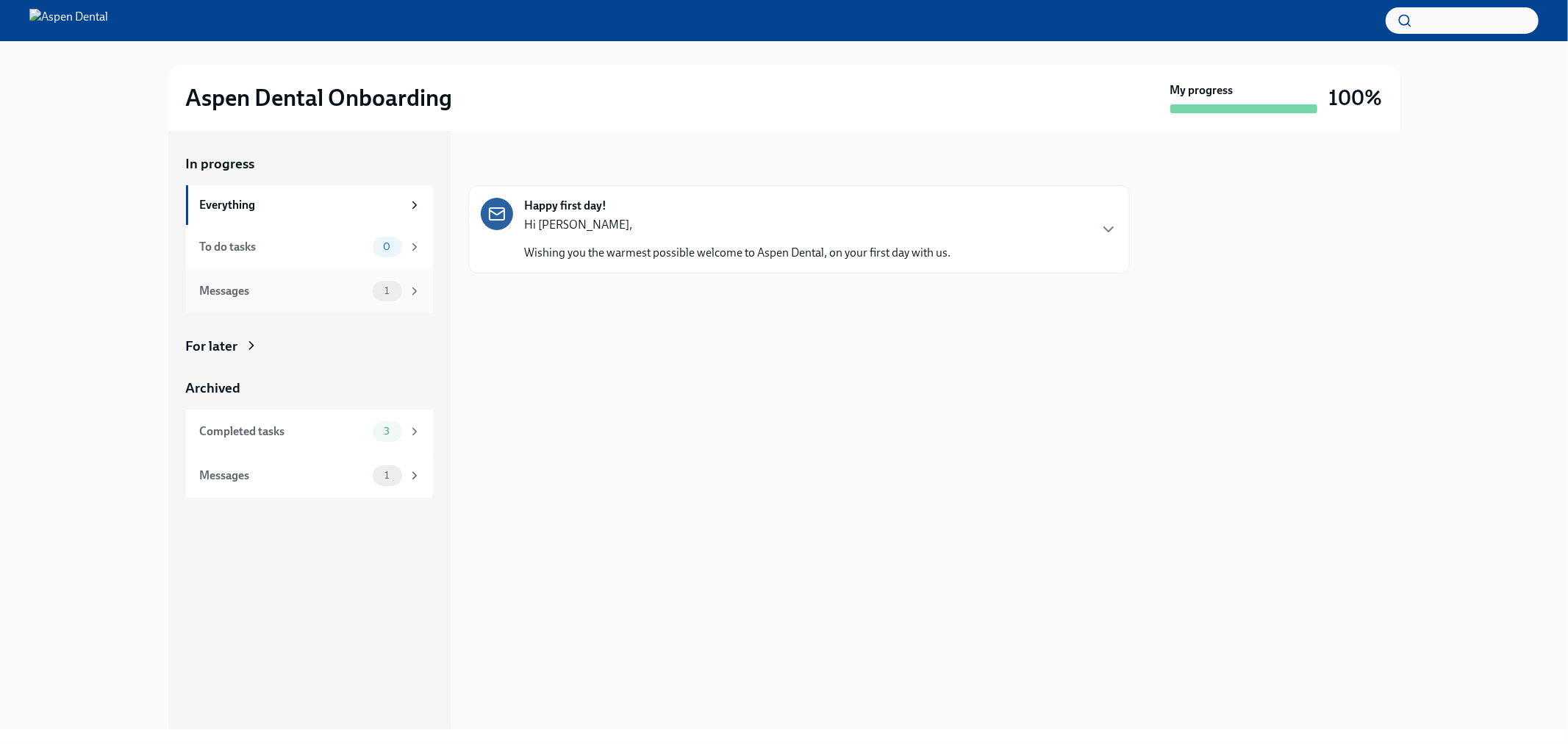
click at [248, 273] on div "Messages 1" at bounding box center [309, 291] width 247 height 44
click at [674, 218] on p "Hi Julie," at bounding box center [738, 224] width 427 height 16
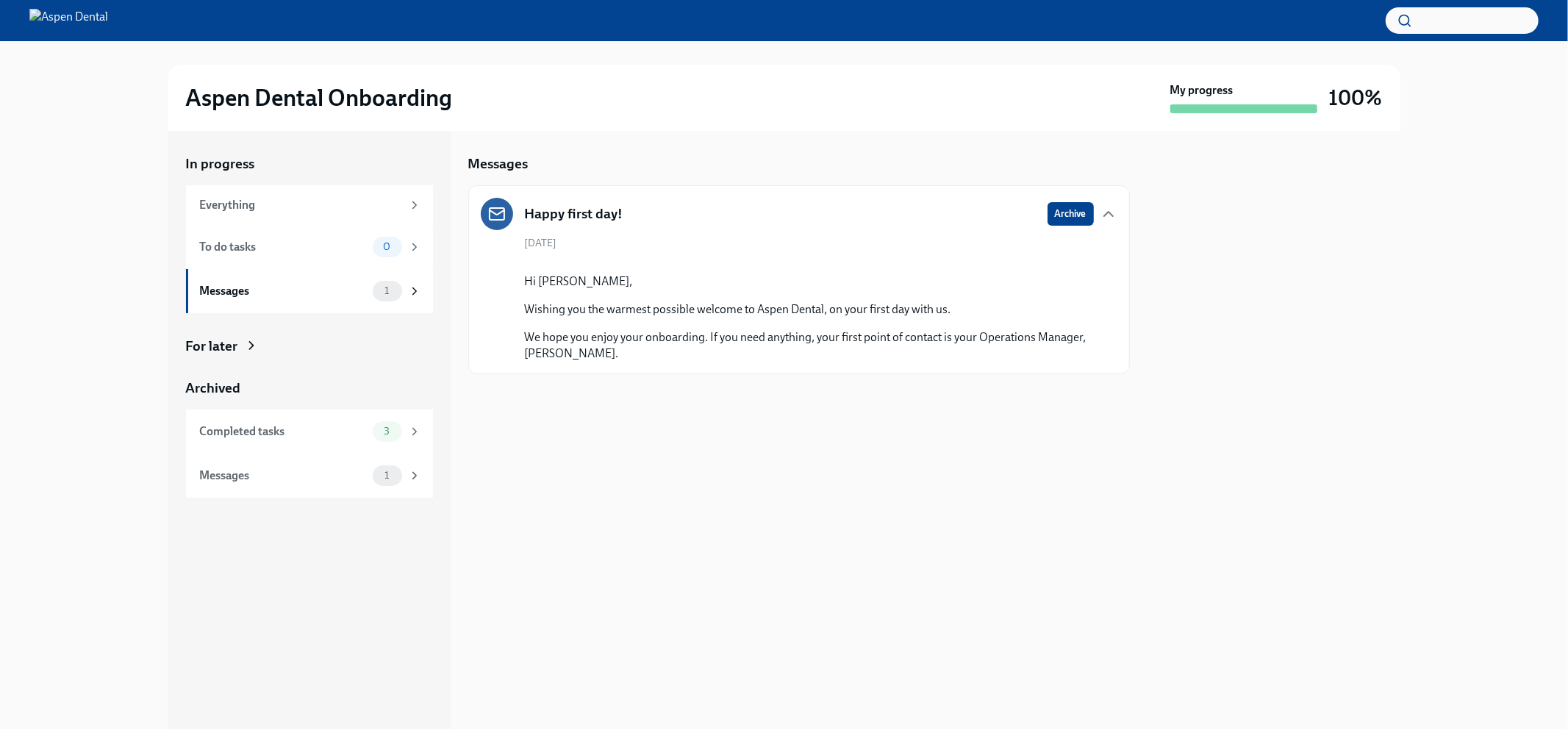
click at [562, 215] on h5 "Happy first day!" at bounding box center [574, 213] width 99 height 19
click at [494, 214] on icon at bounding box center [497, 213] width 18 height 18
click at [306, 481] on div "Messages" at bounding box center [283, 476] width 167 height 16
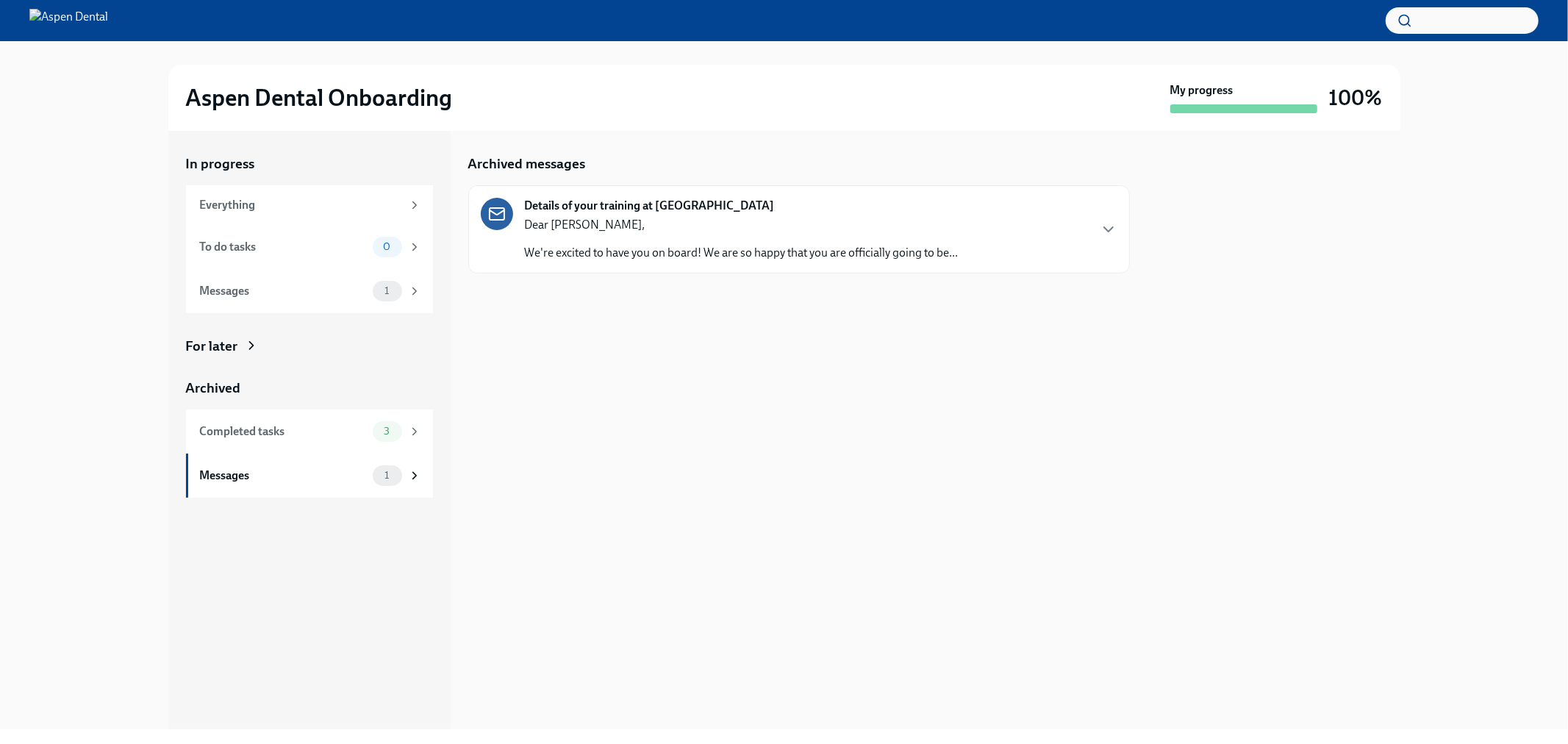
click at [592, 221] on p "Dear Julie," at bounding box center [742, 224] width 433 height 16
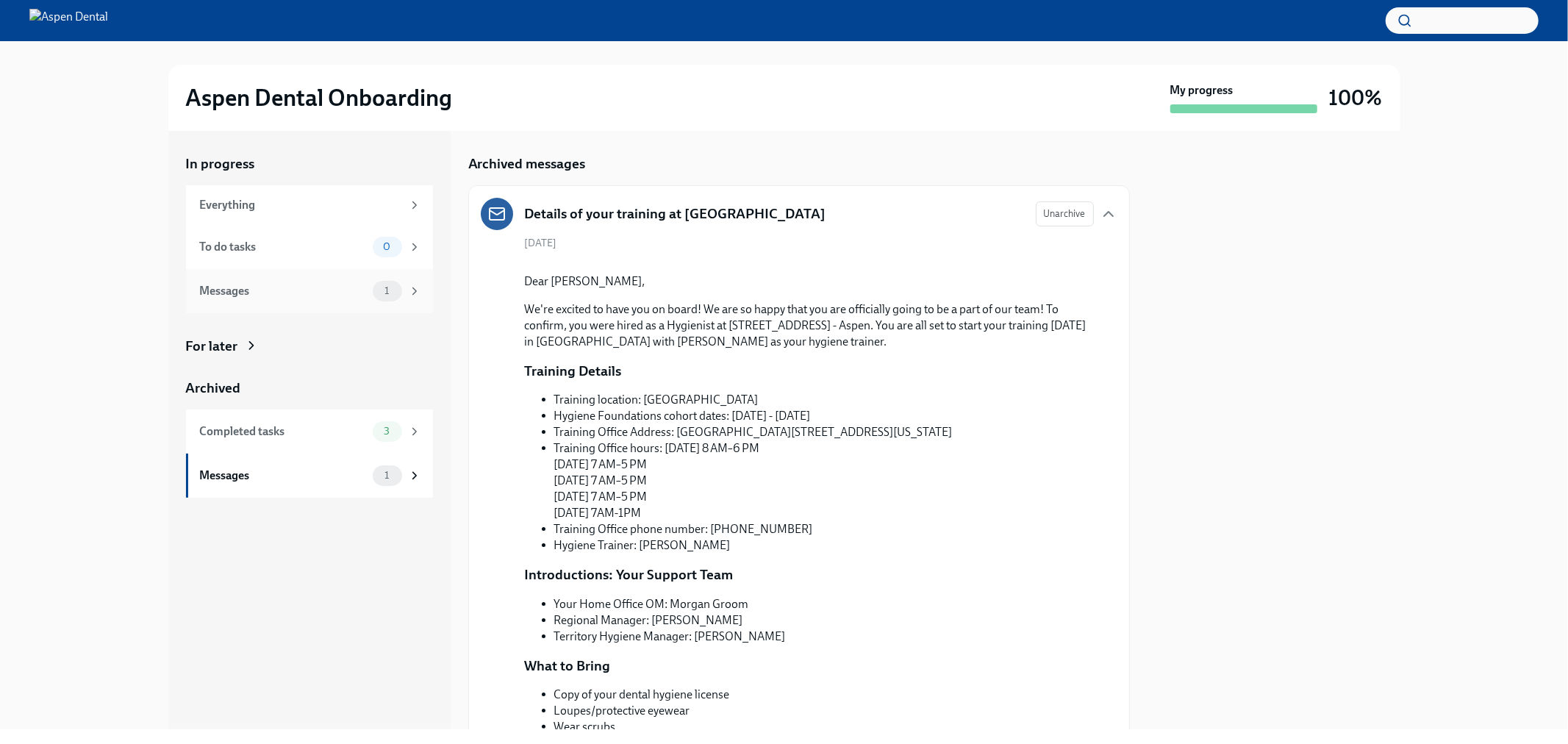
click at [273, 295] on div "Messages" at bounding box center [283, 291] width 167 height 16
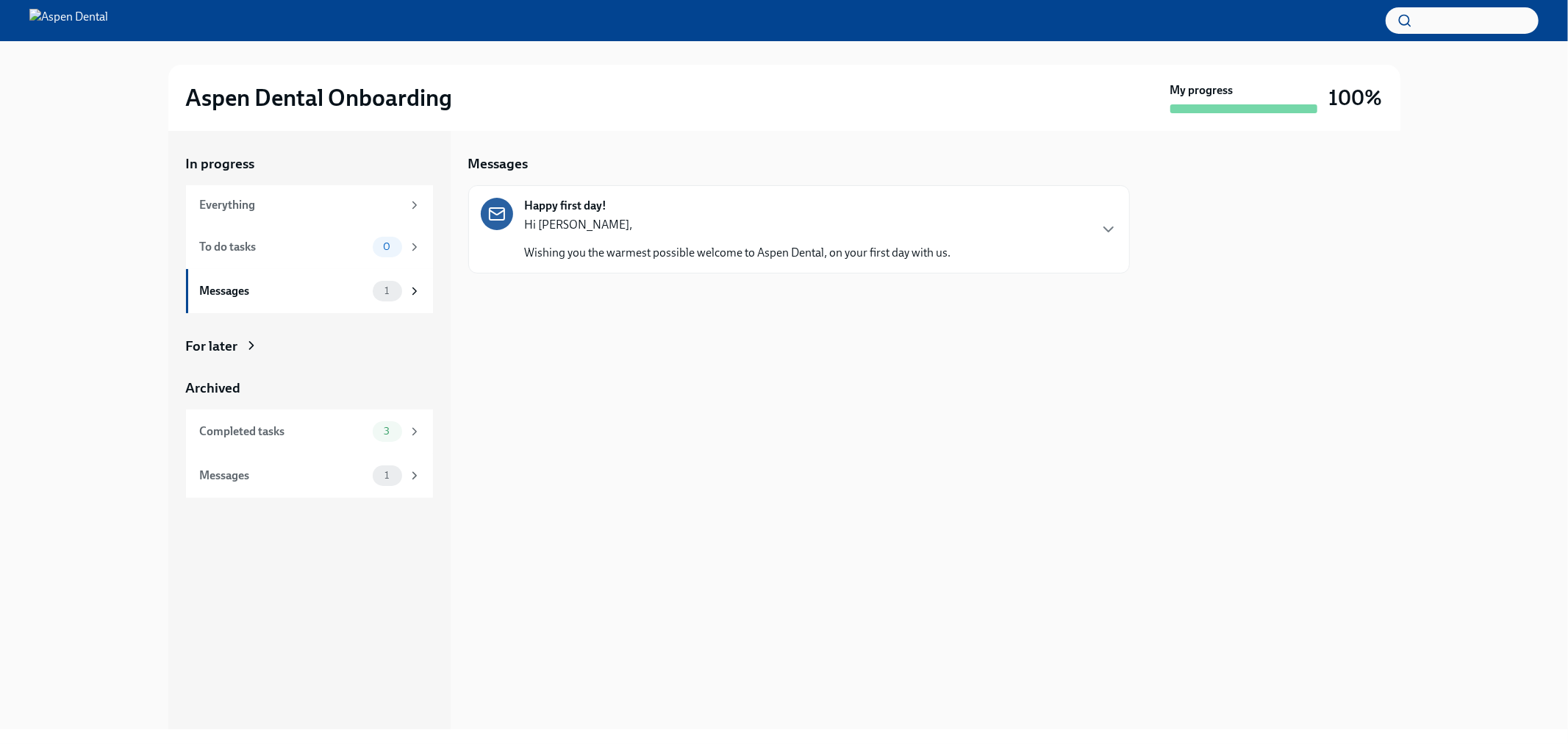
click at [730, 217] on p "Hi Julie," at bounding box center [738, 224] width 427 height 16
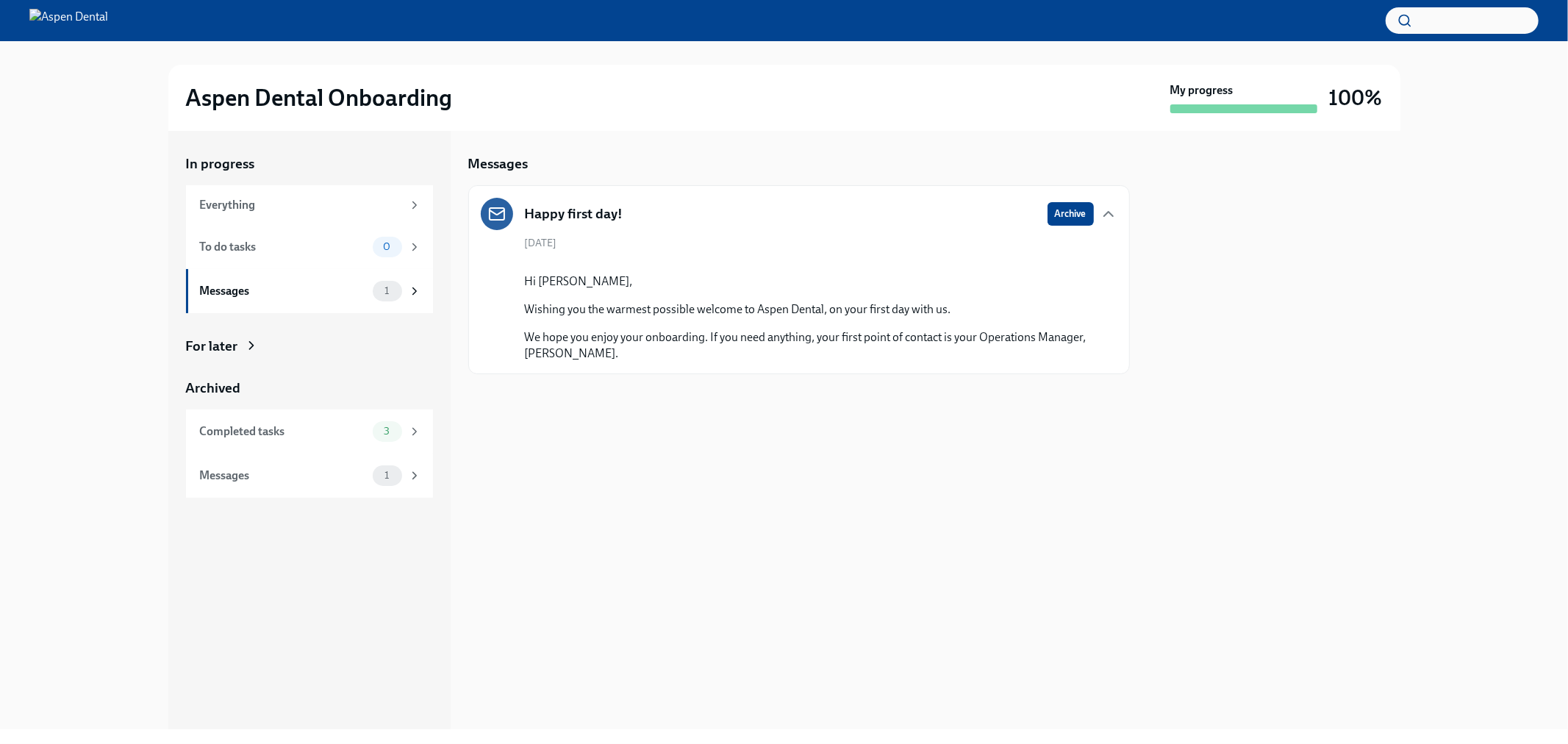
click at [856, 261] on button "Zoom image" at bounding box center [809, 261] width 569 height 0
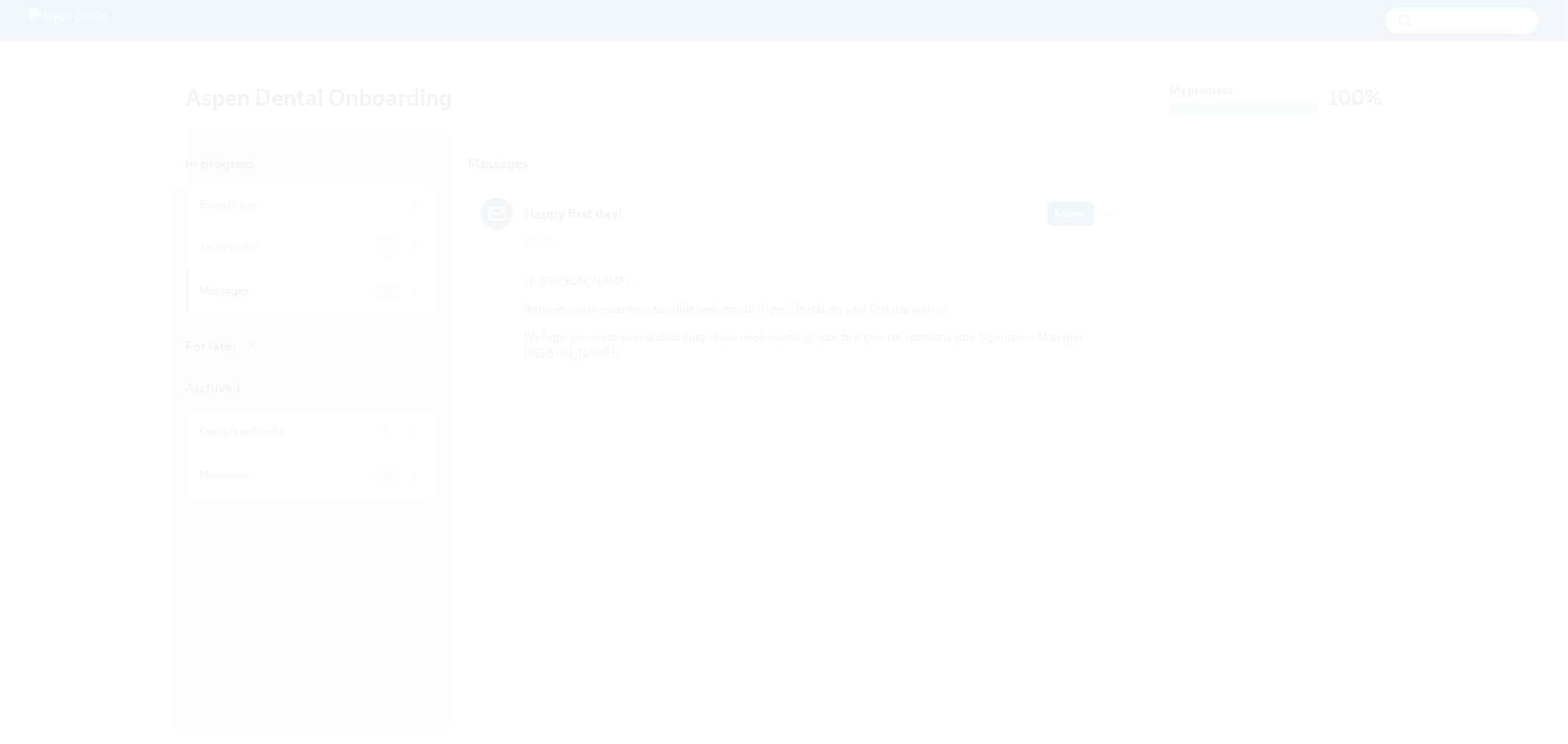
click at [112, 340] on button "Unzoom image" at bounding box center [784, 372] width 1568 height 744
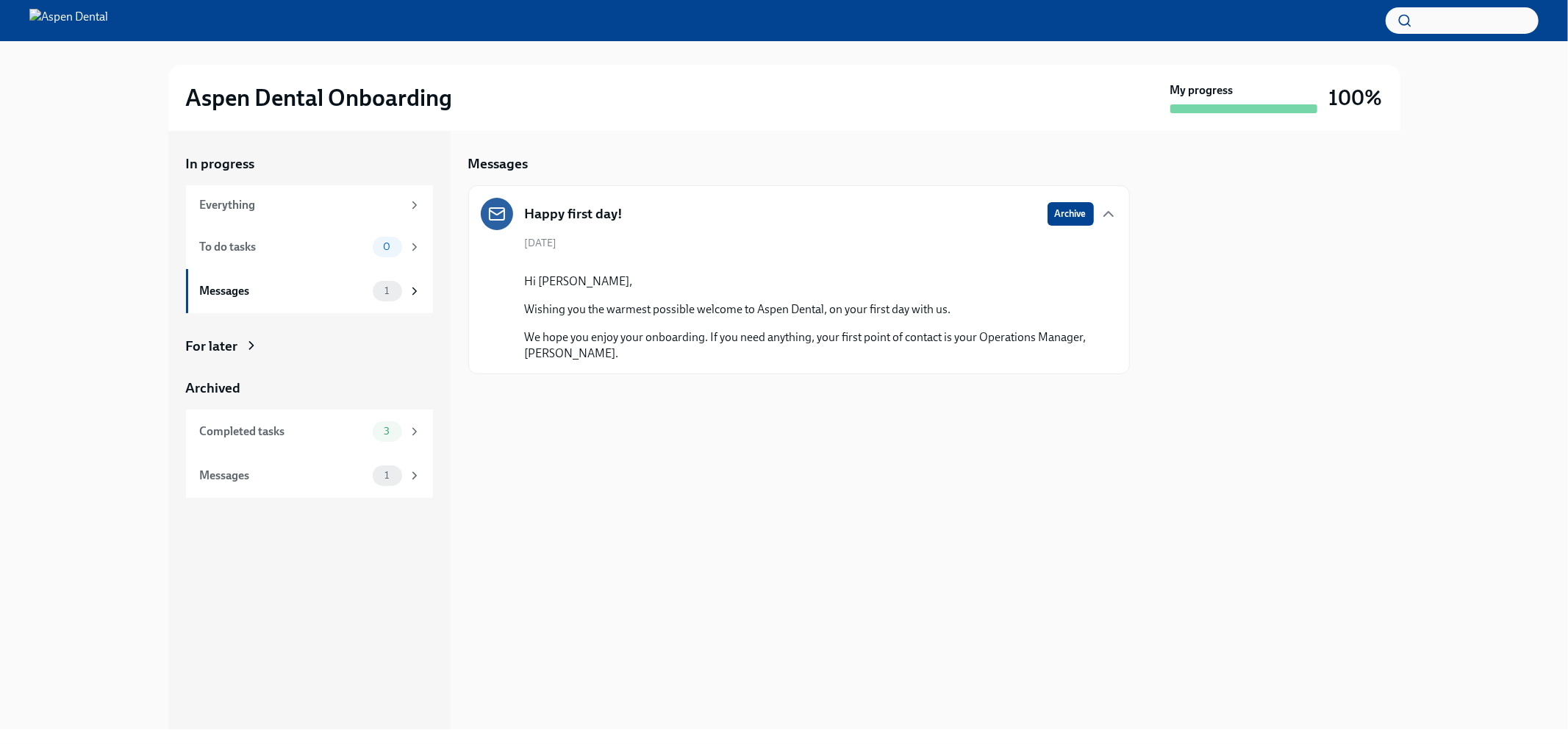
click at [790, 362] on p "We hope you enjoy your onboarding. If you need anything, your first point of co…" at bounding box center [809, 346] width 569 height 32
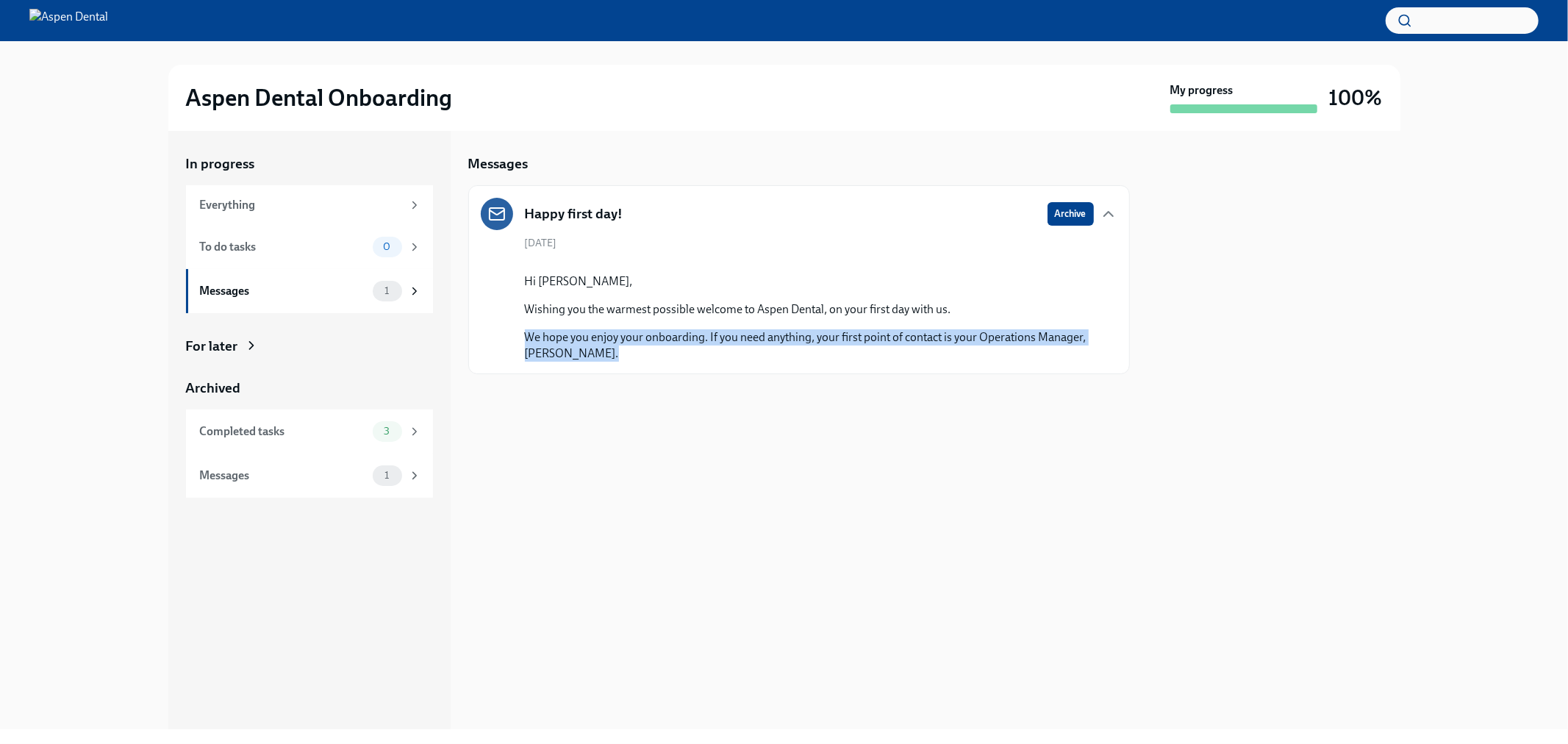
click at [790, 362] on p "We hope you enjoy your onboarding. If you need anything, your first point of co…" at bounding box center [809, 346] width 569 height 32
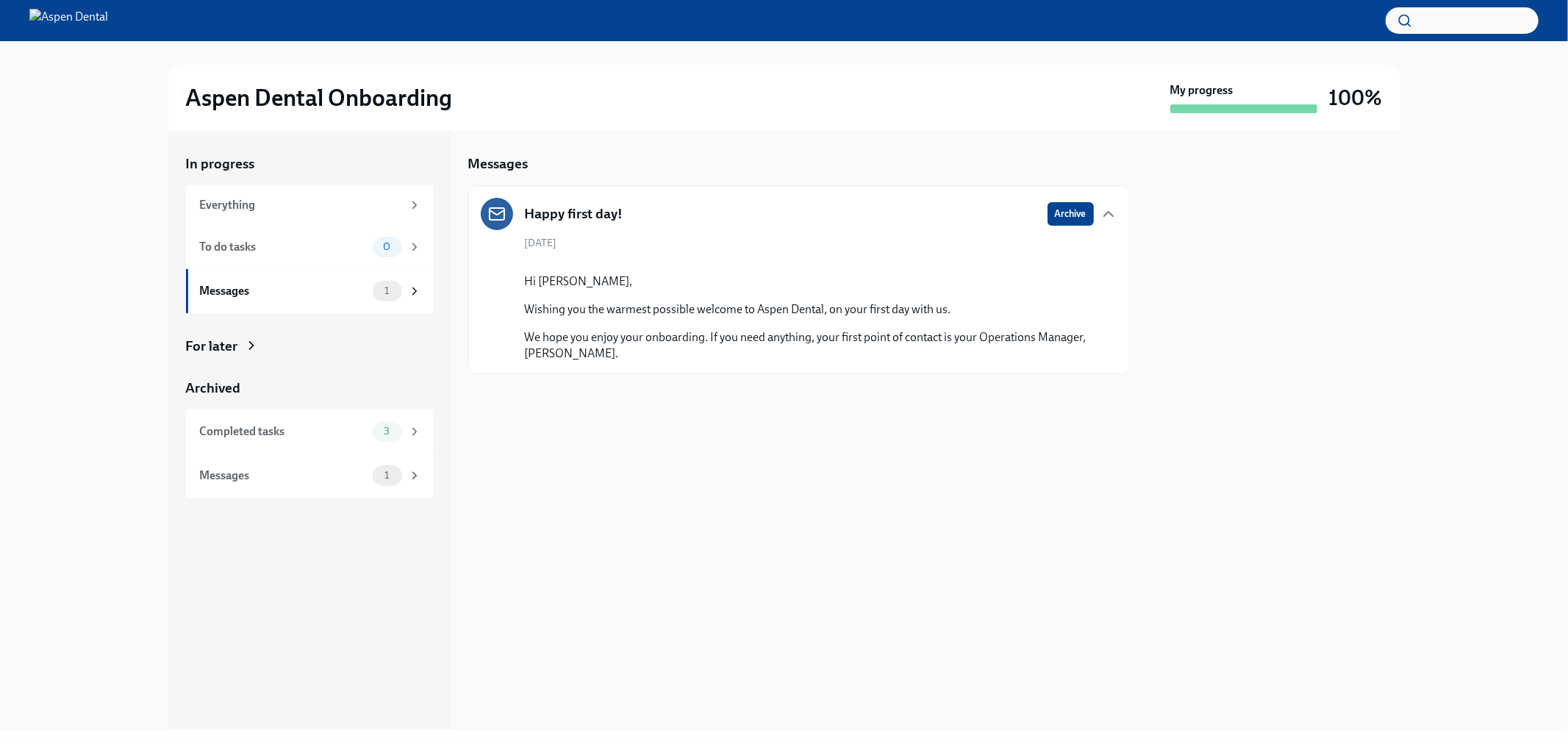
click at [763, 318] on p "Wishing you the warmest possible welcome to Aspen Dental, on your first day wit…" at bounding box center [738, 310] width 427 height 16
